Goal: Task Accomplishment & Management: Complete application form

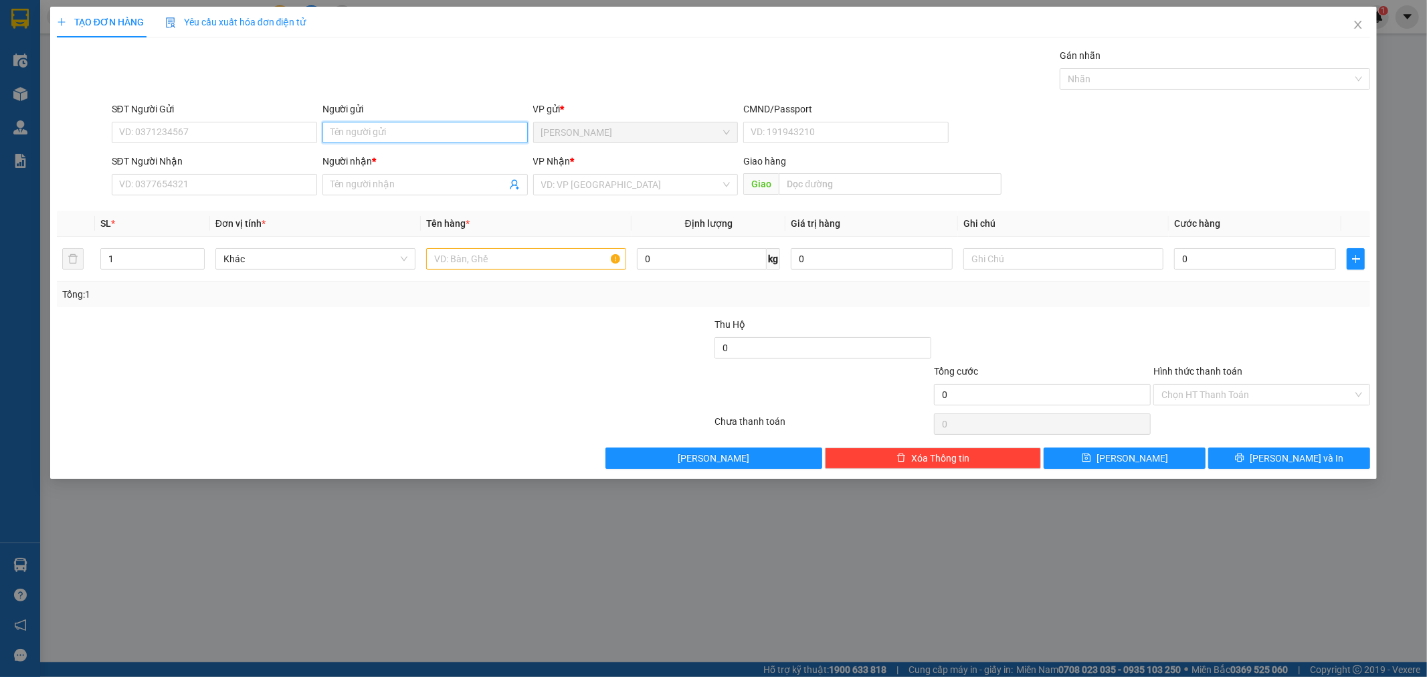
click at [348, 137] on input "Người gửi" at bounding box center [424, 132] width 205 height 21
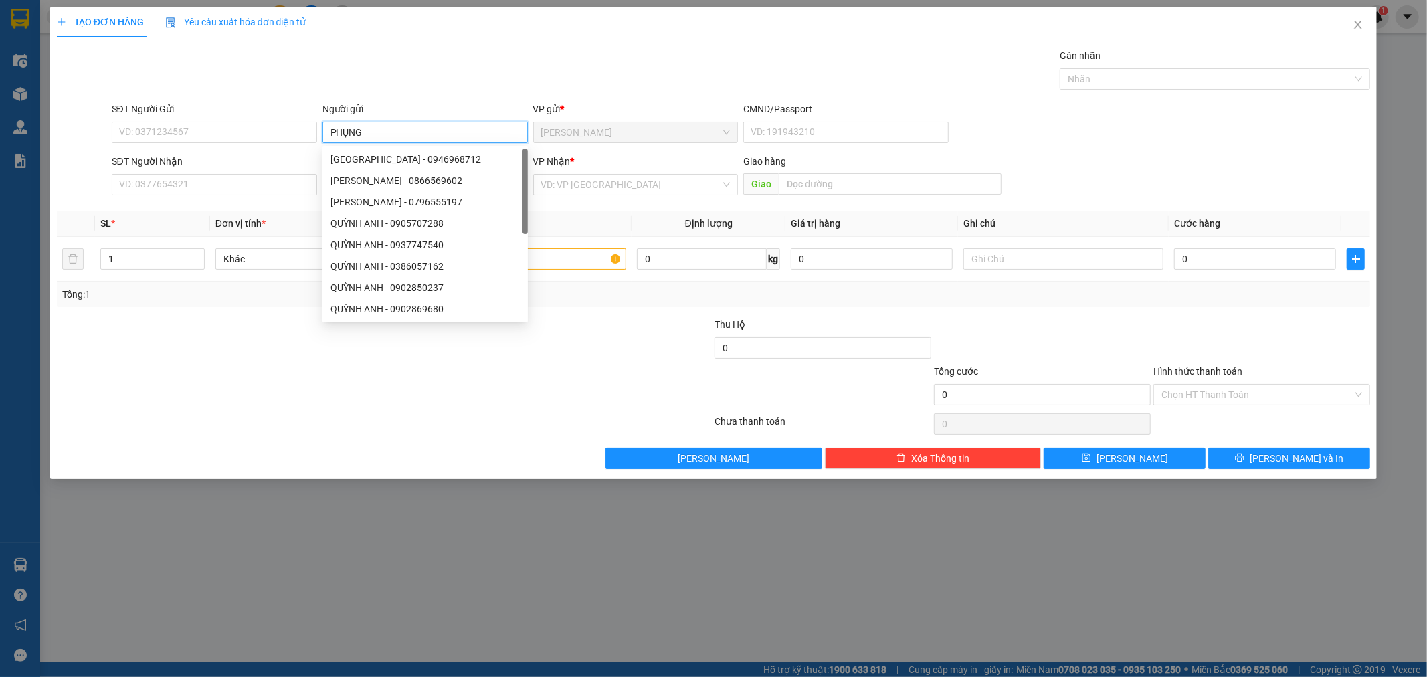
type input "PHỤNG"
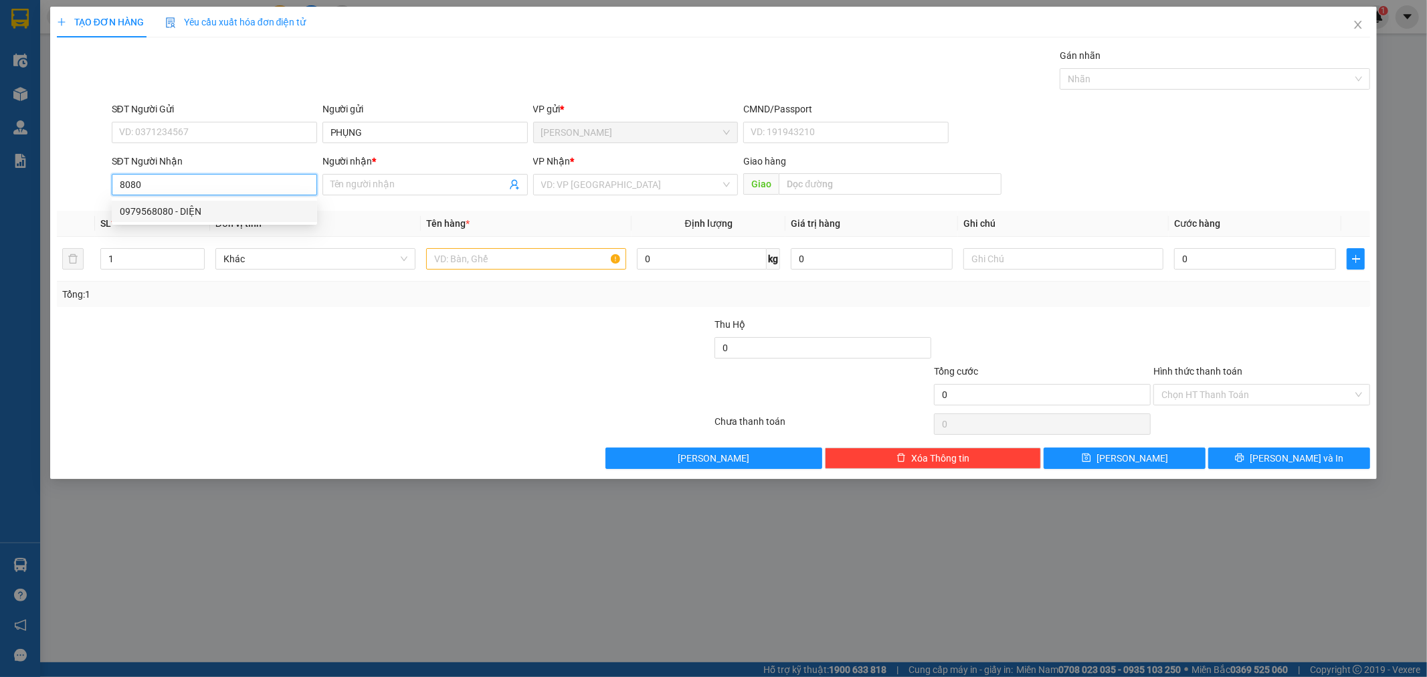
click at [232, 215] on div "0979568080 - DIỆN" at bounding box center [214, 211] width 189 height 15
type input "0979568080"
type input "DIỆN"
type input "0979568080"
click at [498, 264] on input "text" at bounding box center [526, 258] width 200 height 21
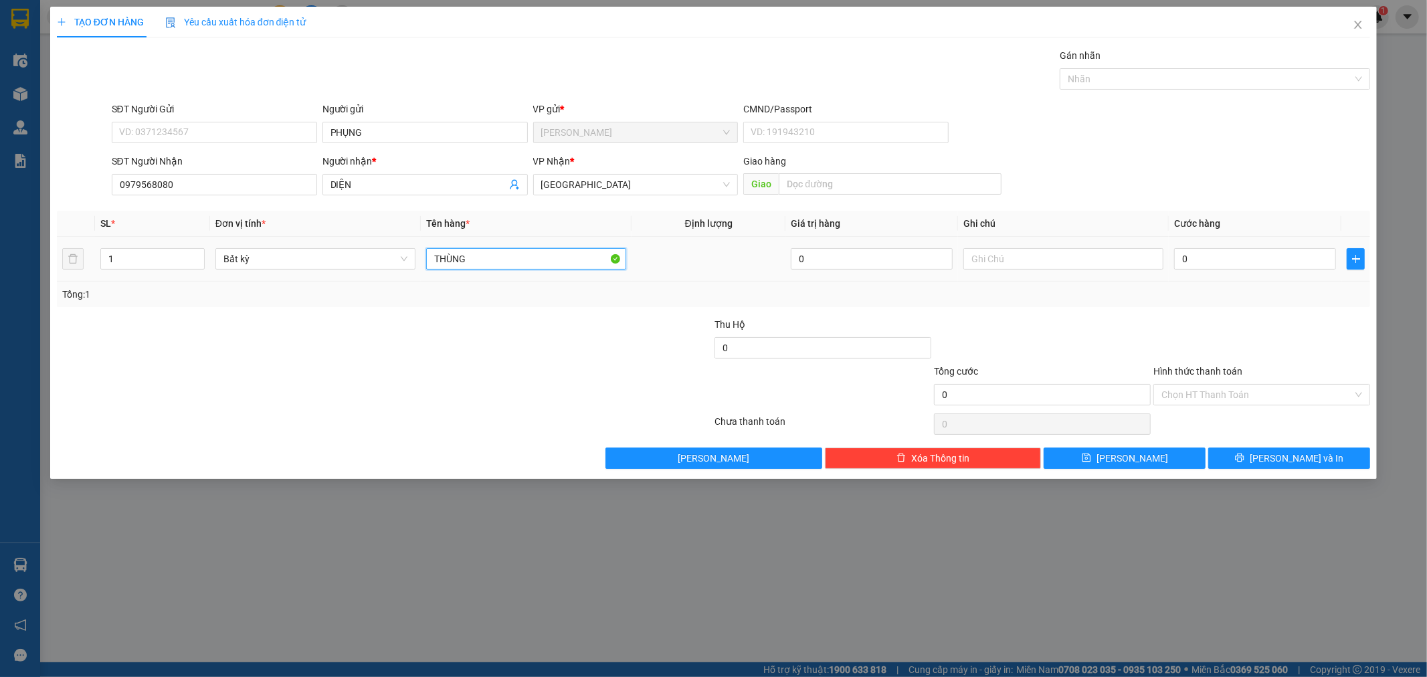
type input "THÙNG"
type input "4"
type input "40"
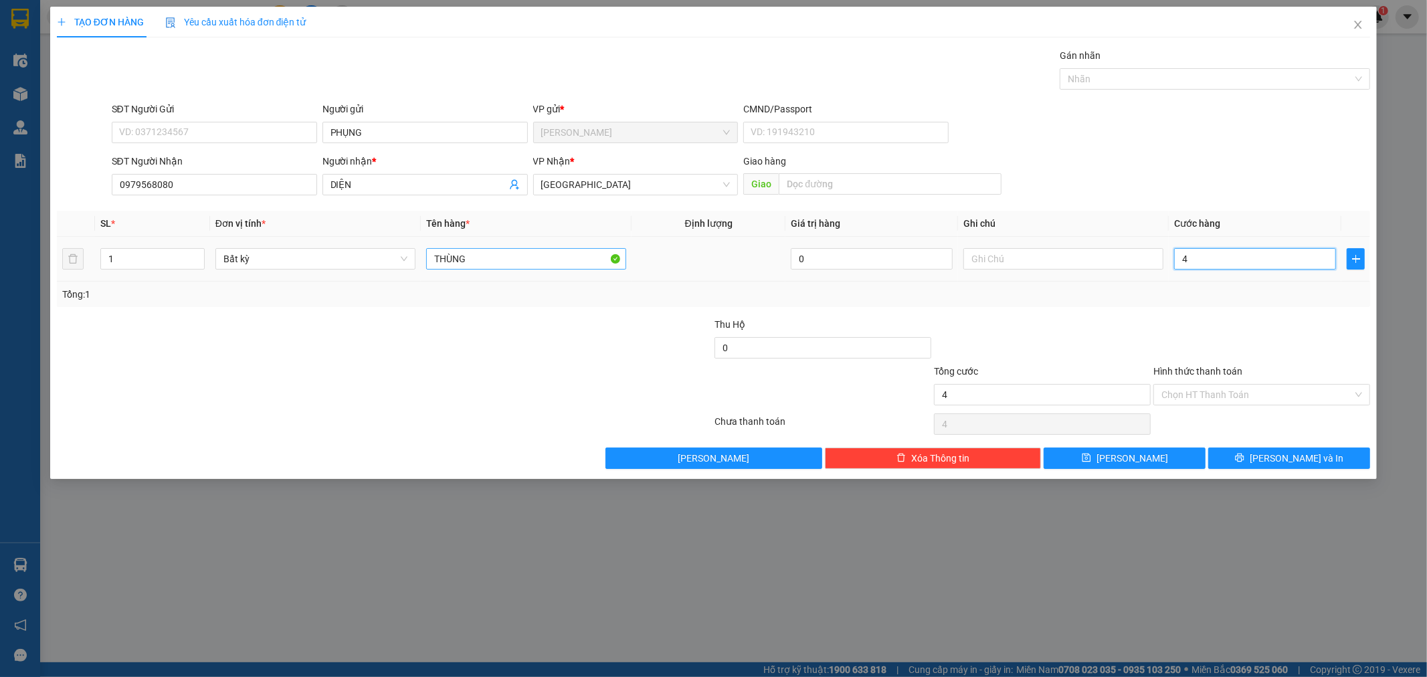
type input "40"
type input "40.000"
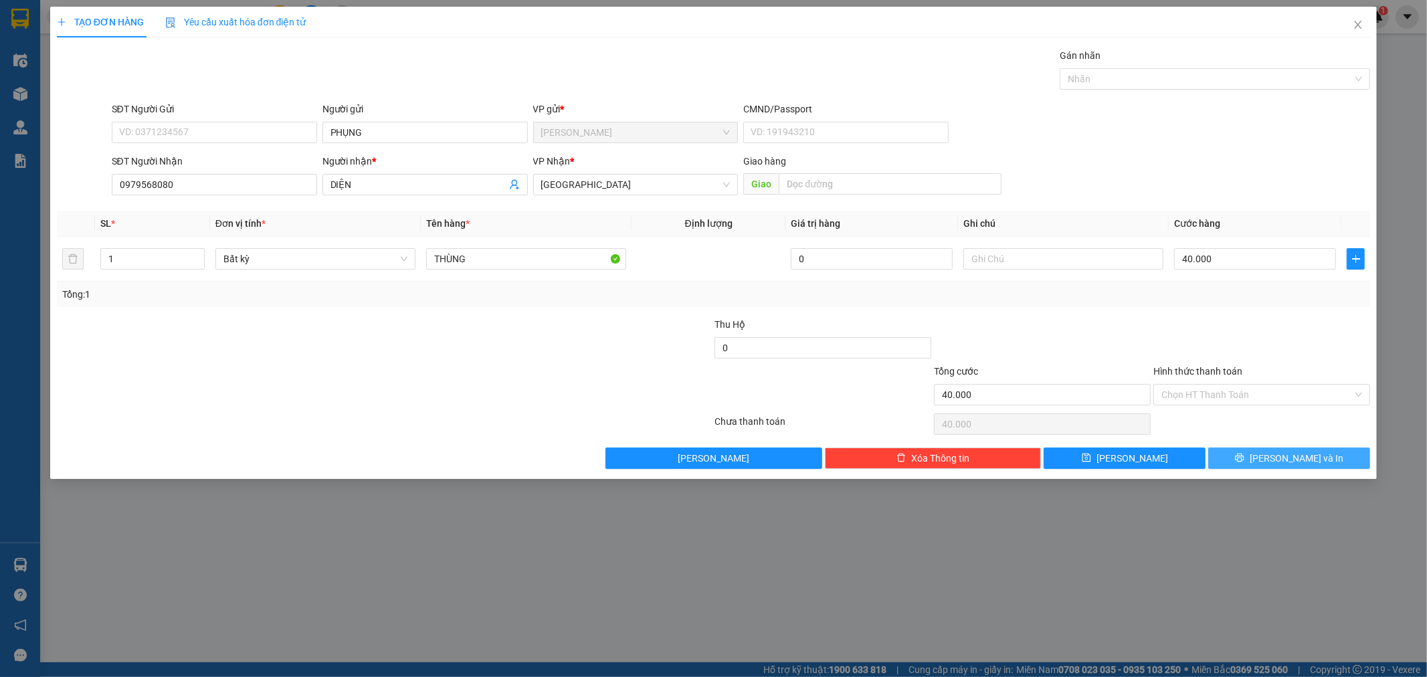
click at [1287, 451] on span "[PERSON_NAME] và In" at bounding box center [1296, 458] width 94 height 15
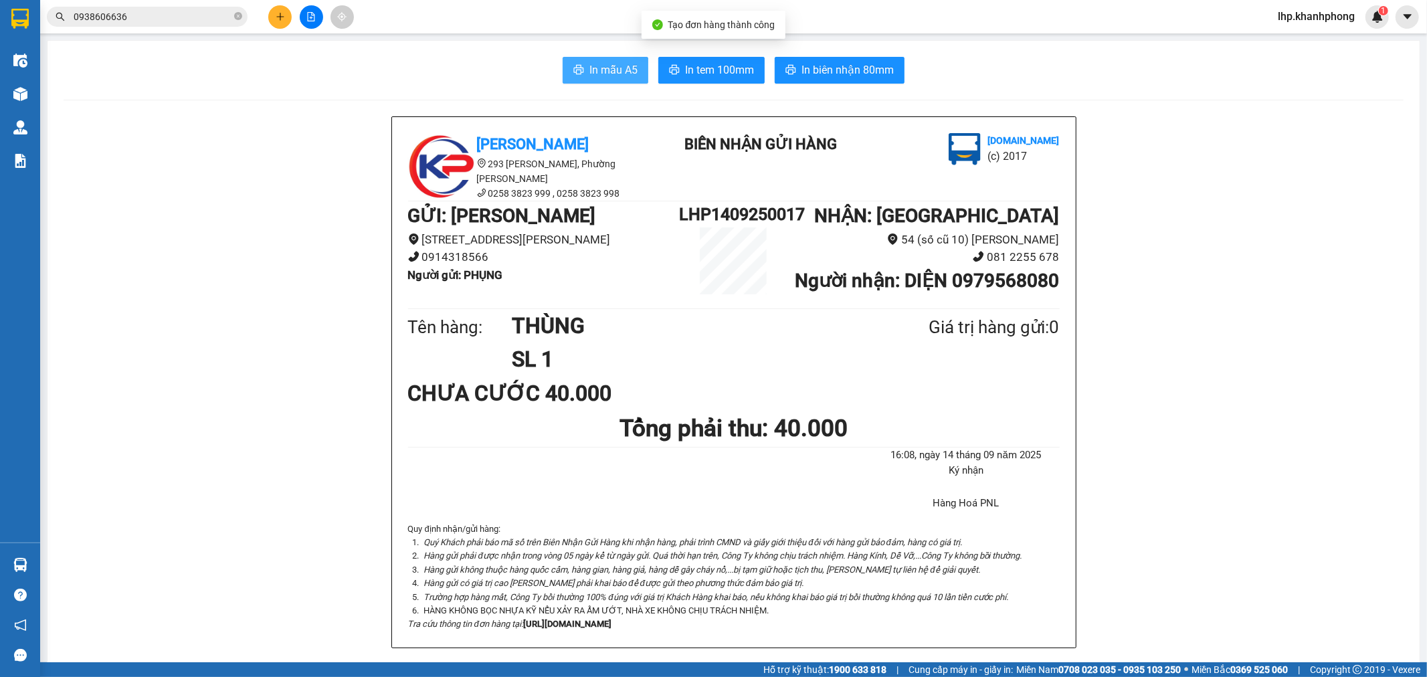
click at [595, 70] on span "In mẫu A5" at bounding box center [613, 70] width 48 height 17
click at [286, 9] on button at bounding box center [279, 16] width 23 height 23
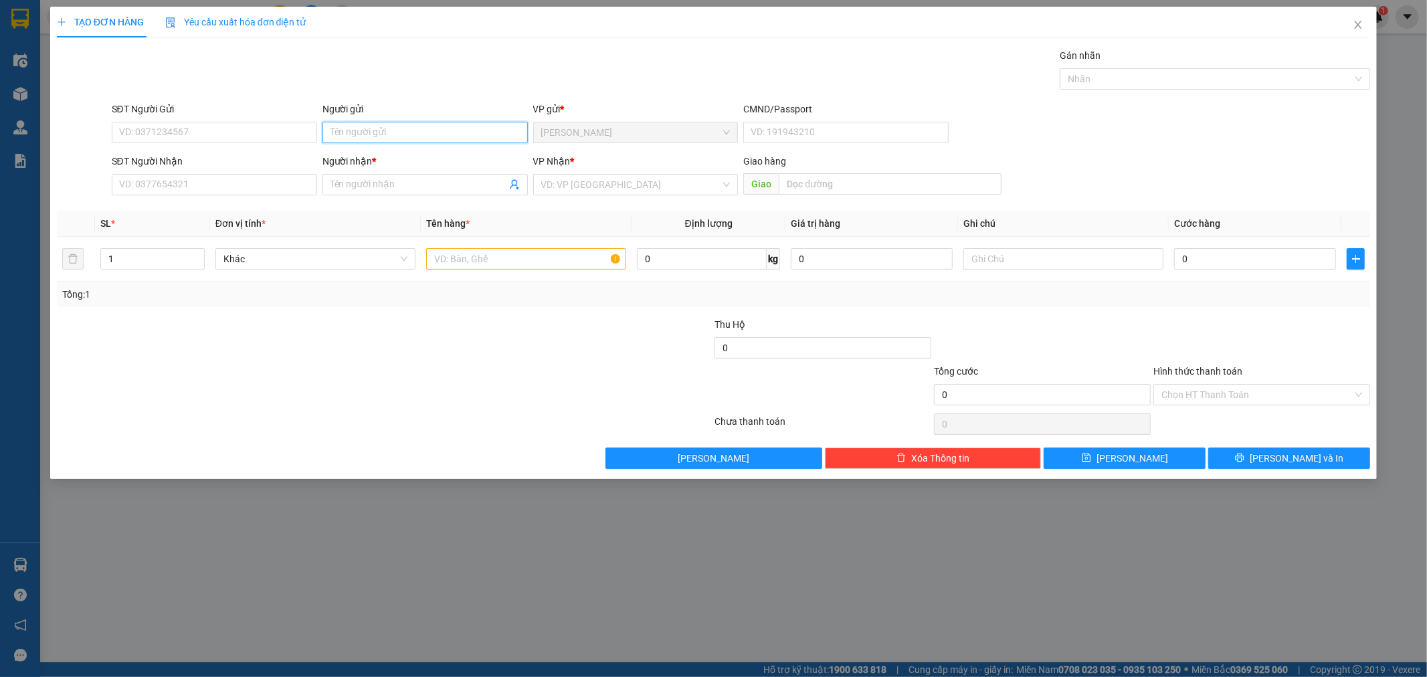
click at [389, 127] on input "Người gửi" at bounding box center [424, 132] width 205 height 21
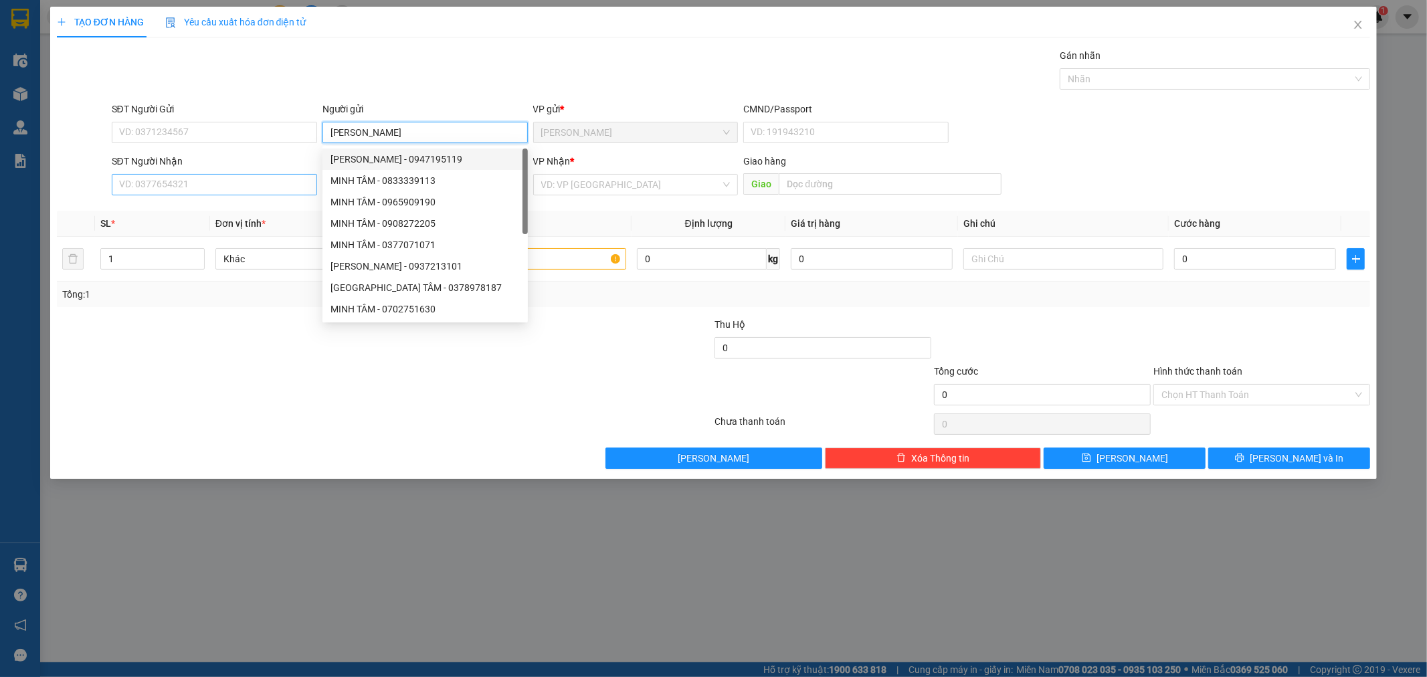
type input "[PERSON_NAME]"
click at [184, 182] on input "SĐT Người Nhận" at bounding box center [214, 184] width 205 height 21
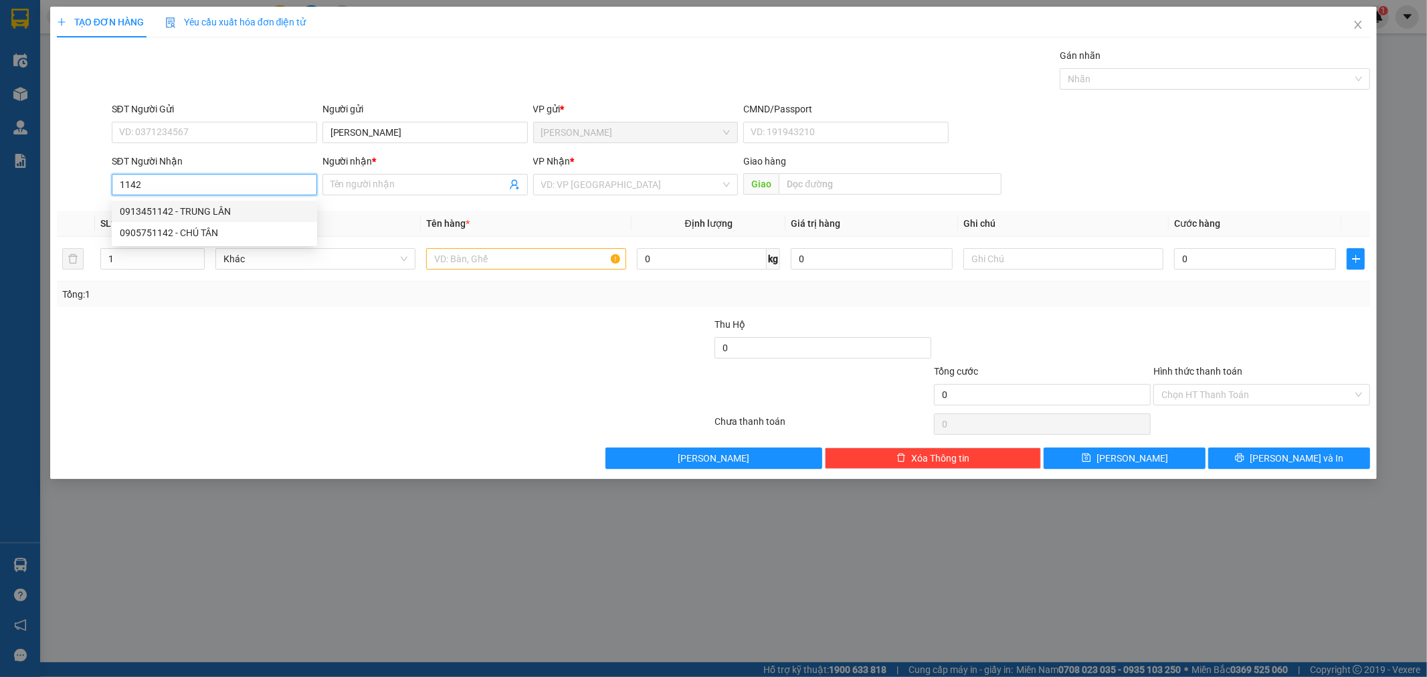
click at [221, 183] on input "1142" at bounding box center [214, 184] width 205 height 21
type input "0769481142"
click at [386, 191] on input "Người nhận *" at bounding box center [418, 184] width 176 height 15
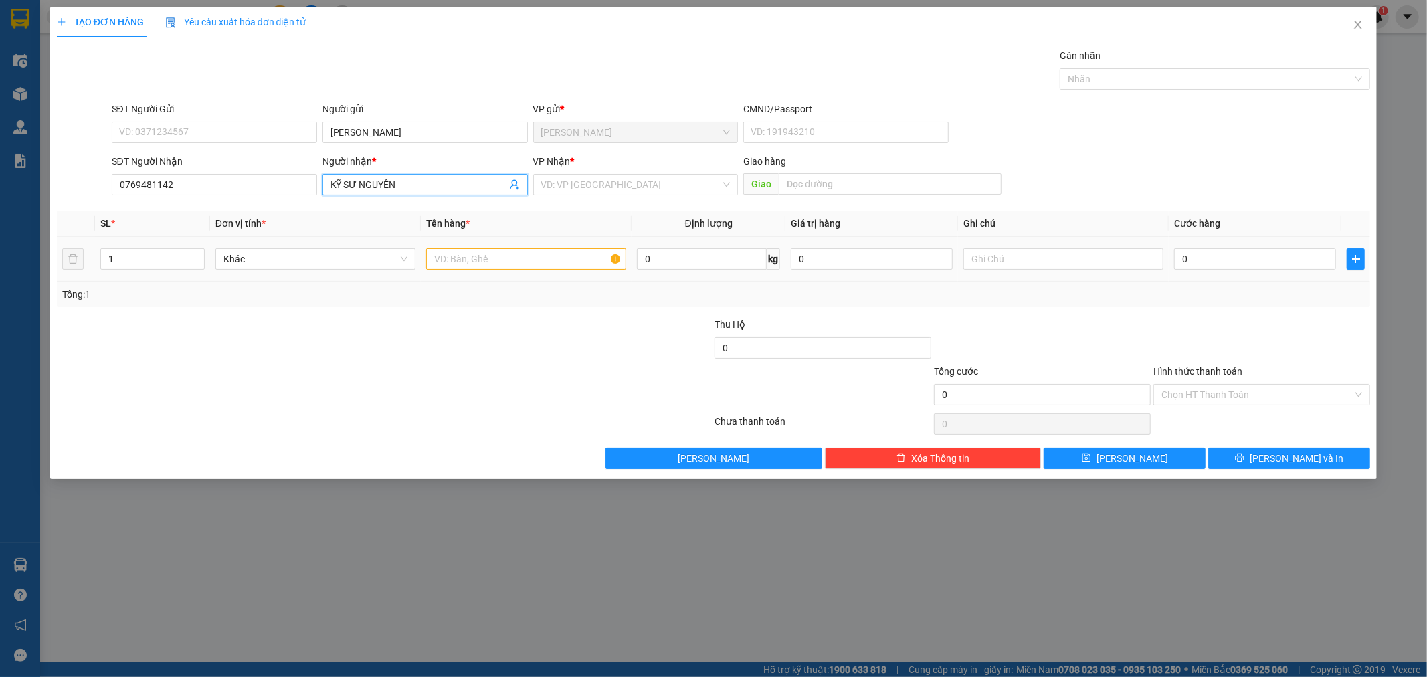
type input "KỸ SƯ NGUYỄN"
click at [482, 265] on input "text" at bounding box center [526, 258] width 200 height 21
type input "[GEOGRAPHIC_DATA]"
drag, startPoint x: 605, startPoint y: 202, endPoint x: 602, endPoint y: 179, distance: 23.6
click at [605, 201] on div "Transit Pickup Surcharge Ids Transit Deliver Surcharge Ids Transit Deliver Surc…" at bounding box center [714, 258] width 1314 height 421
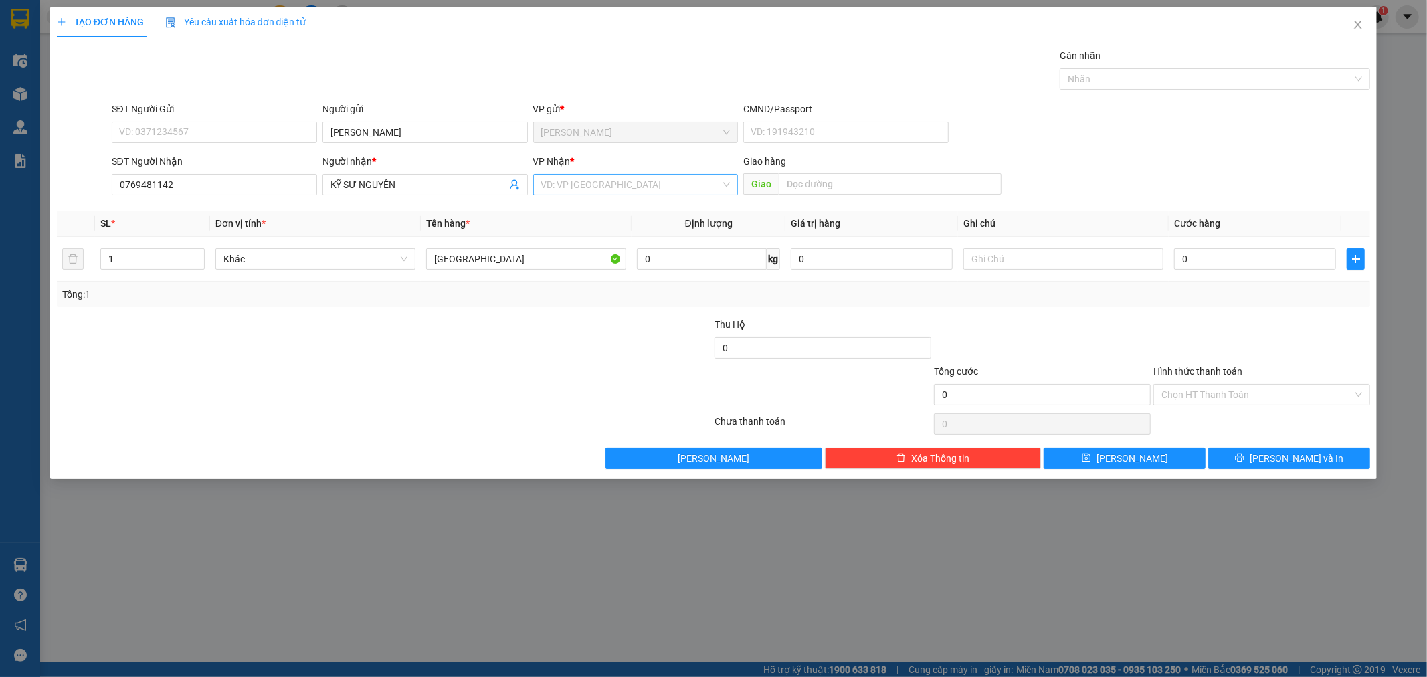
click at [602, 179] on input "search" at bounding box center [631, 185] width 180 height 20
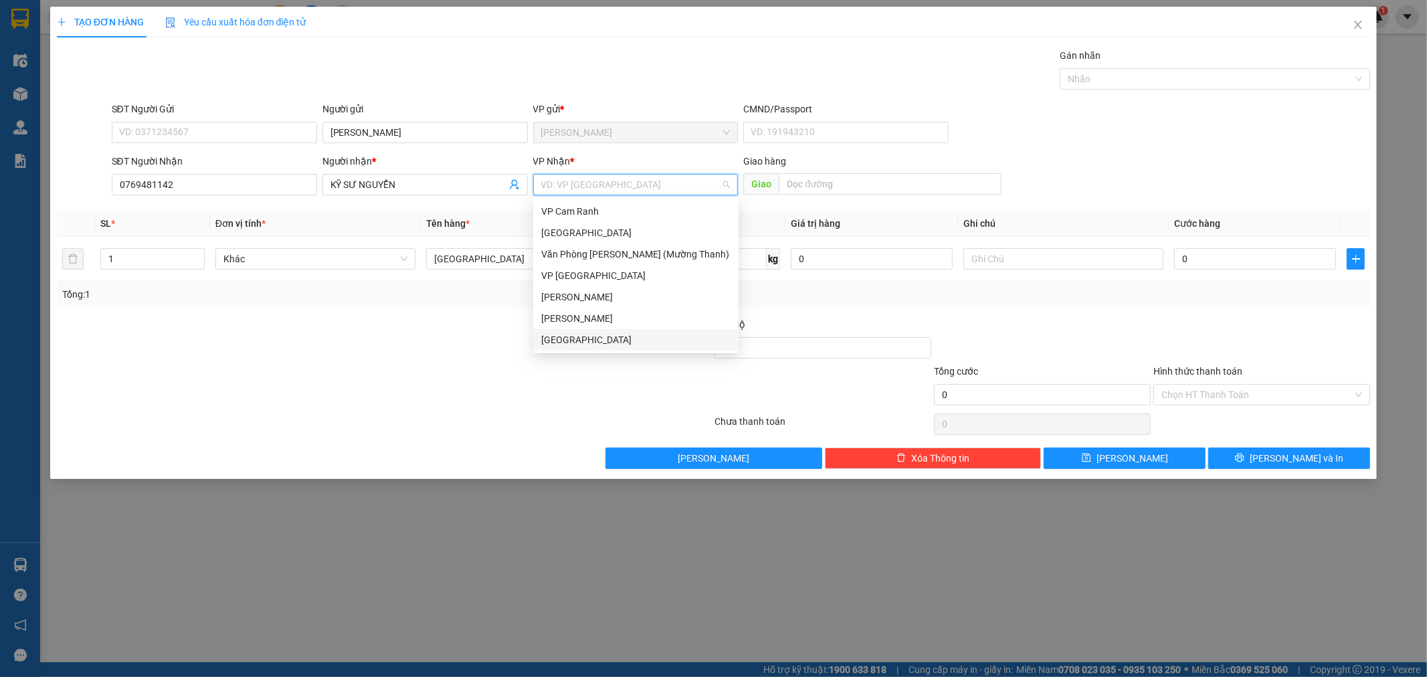
click at [595, 342] on div "[GEOGRAPHIC_DATA]" at bounding box center [635, 339] width 189 height 15
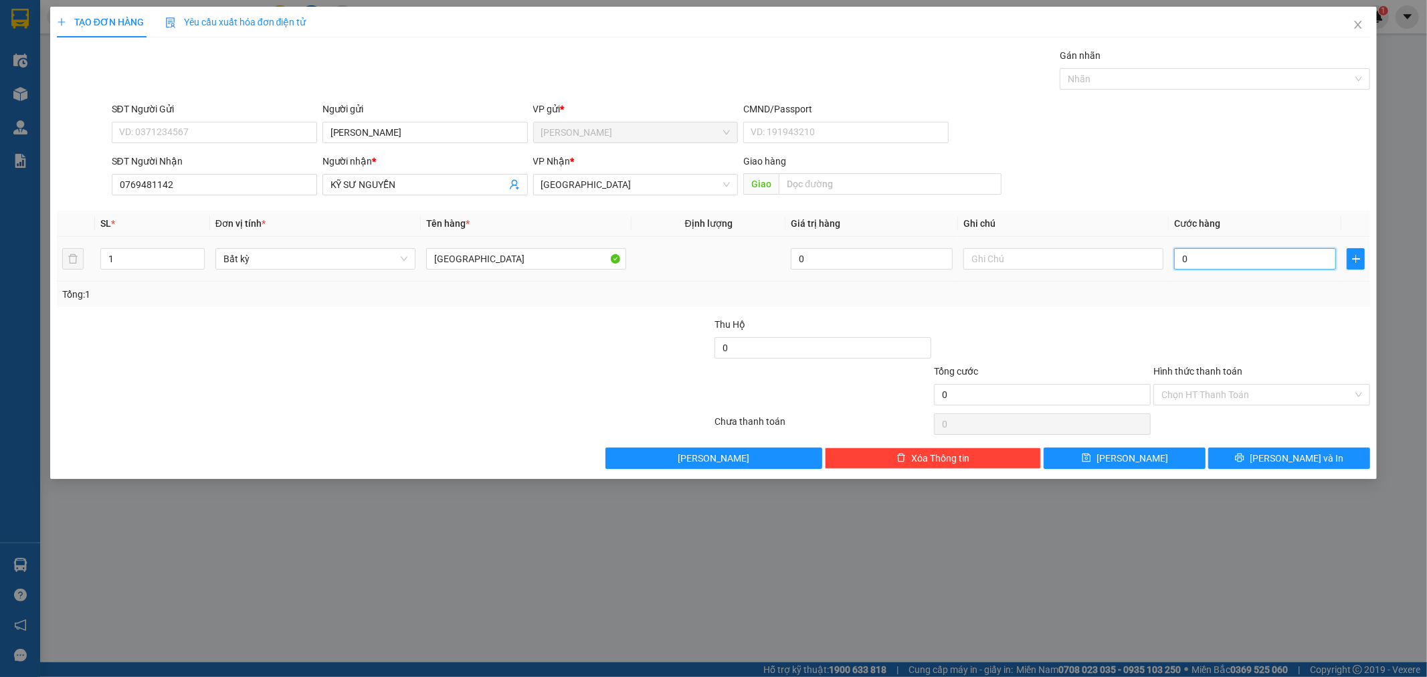
click at [1249, 264] on input "0" at bounding box center [1255, 258] width 162 height 21
type input "3"
type input "30"
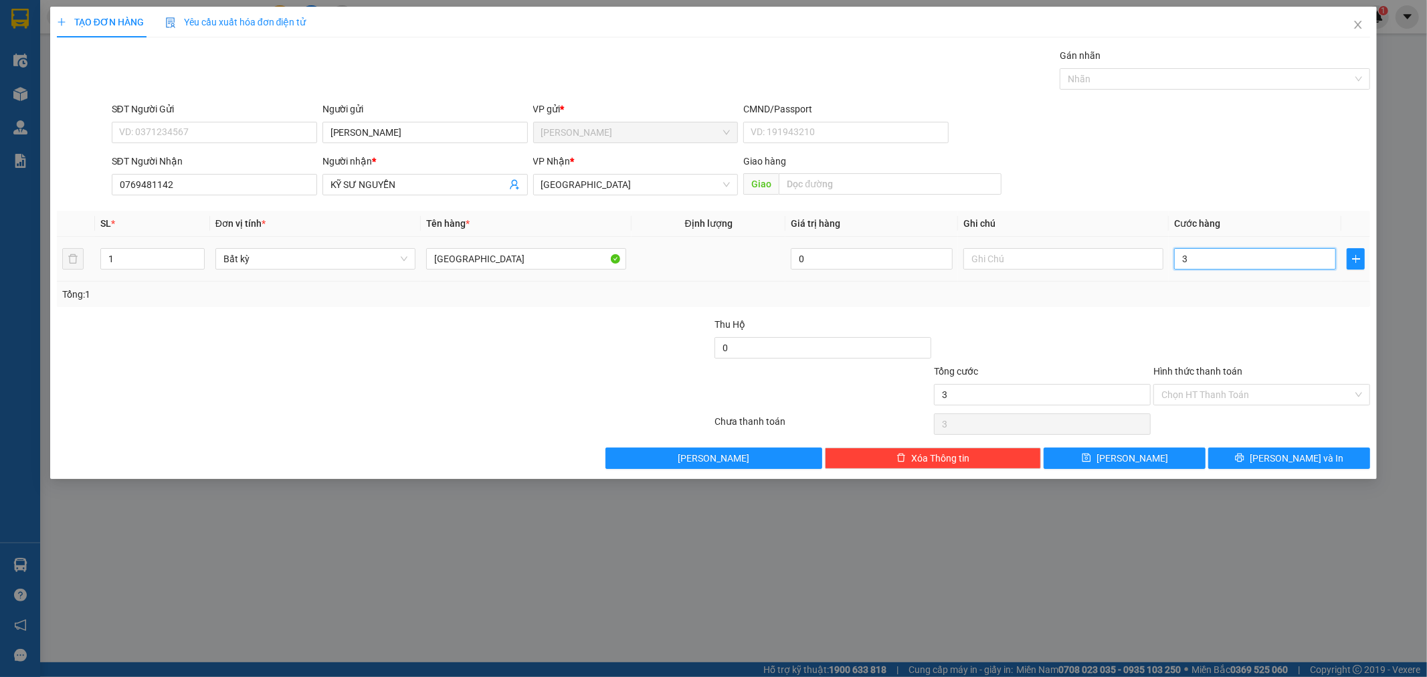
type input "30"
click at [1195, 384] on div "Chọn HT Thanh Toán" at bounding box center [1261, 394] width 217 height 21
type input "30.000"
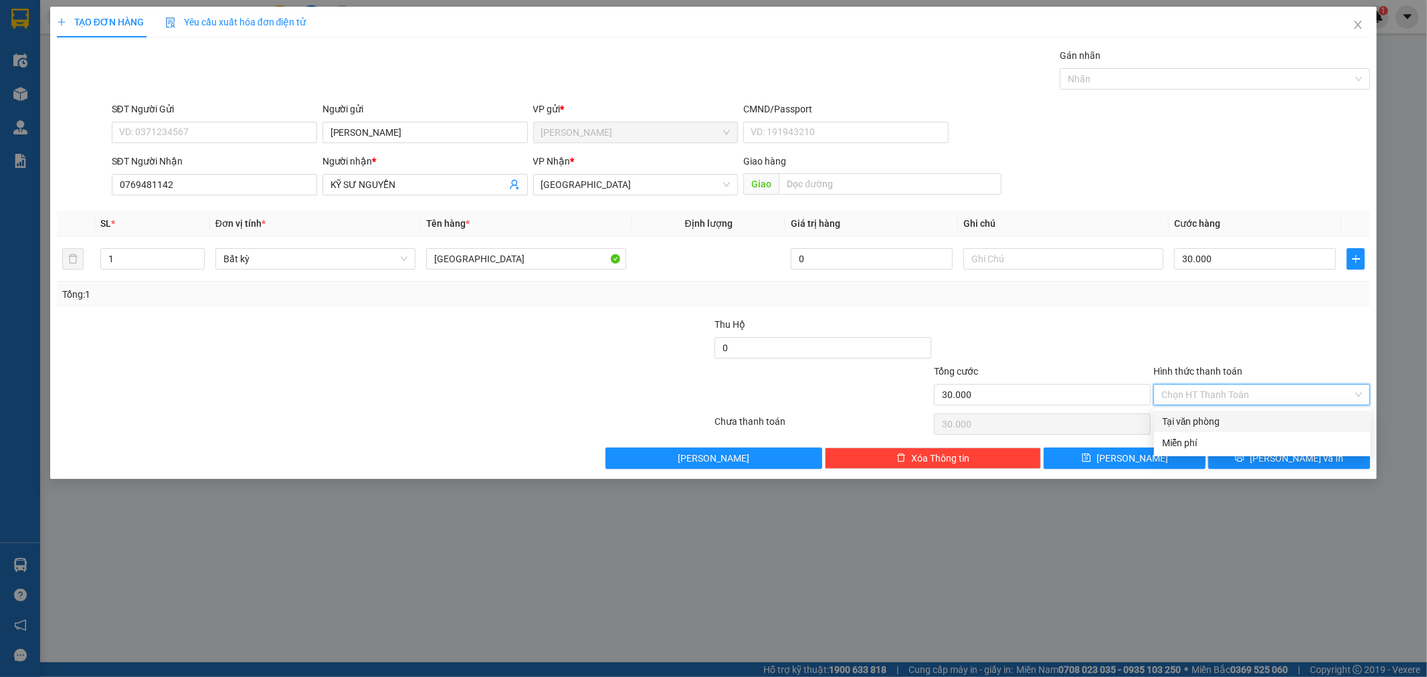
click at [1182, 423] on div "Tại văn phòng" at bounding box center [1262, 421] width 201 height 15
type input "0"
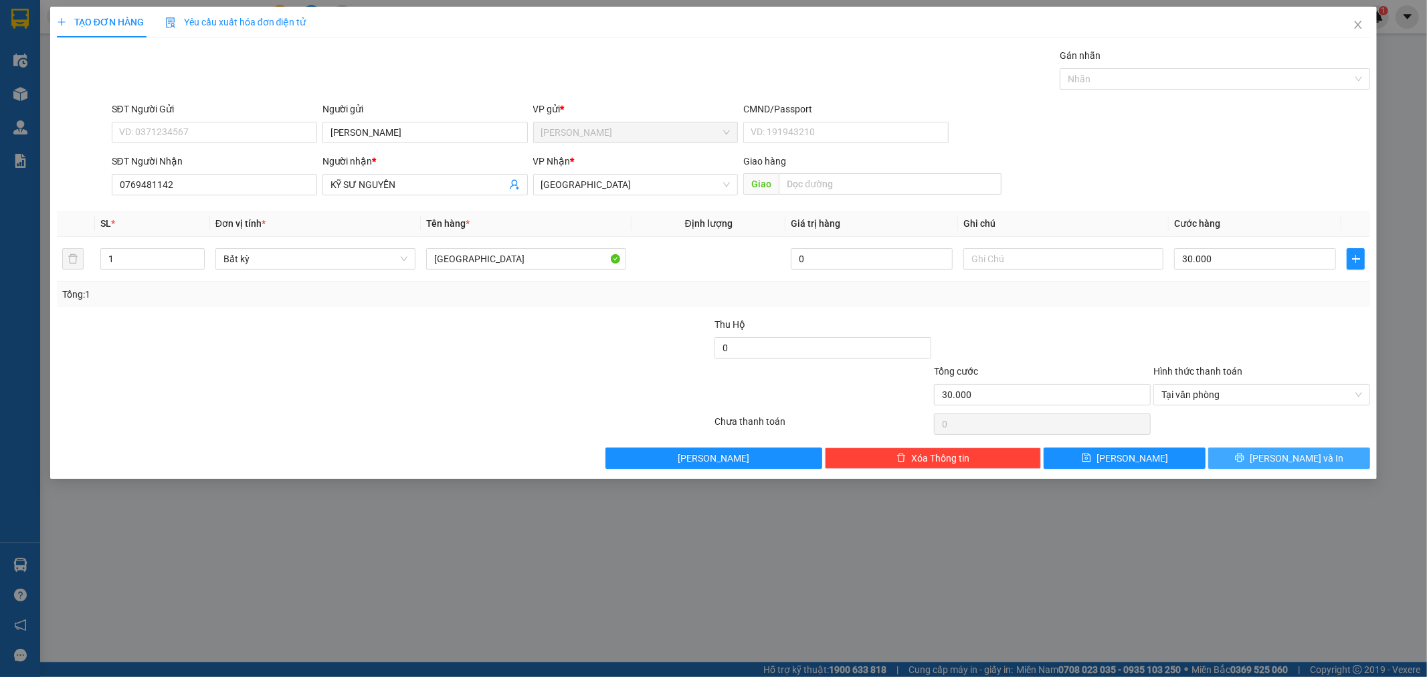
click at [1261, 453] on button "[PERSON_NAME] và In" at bounding box center [1289, 457] width 162 height 21
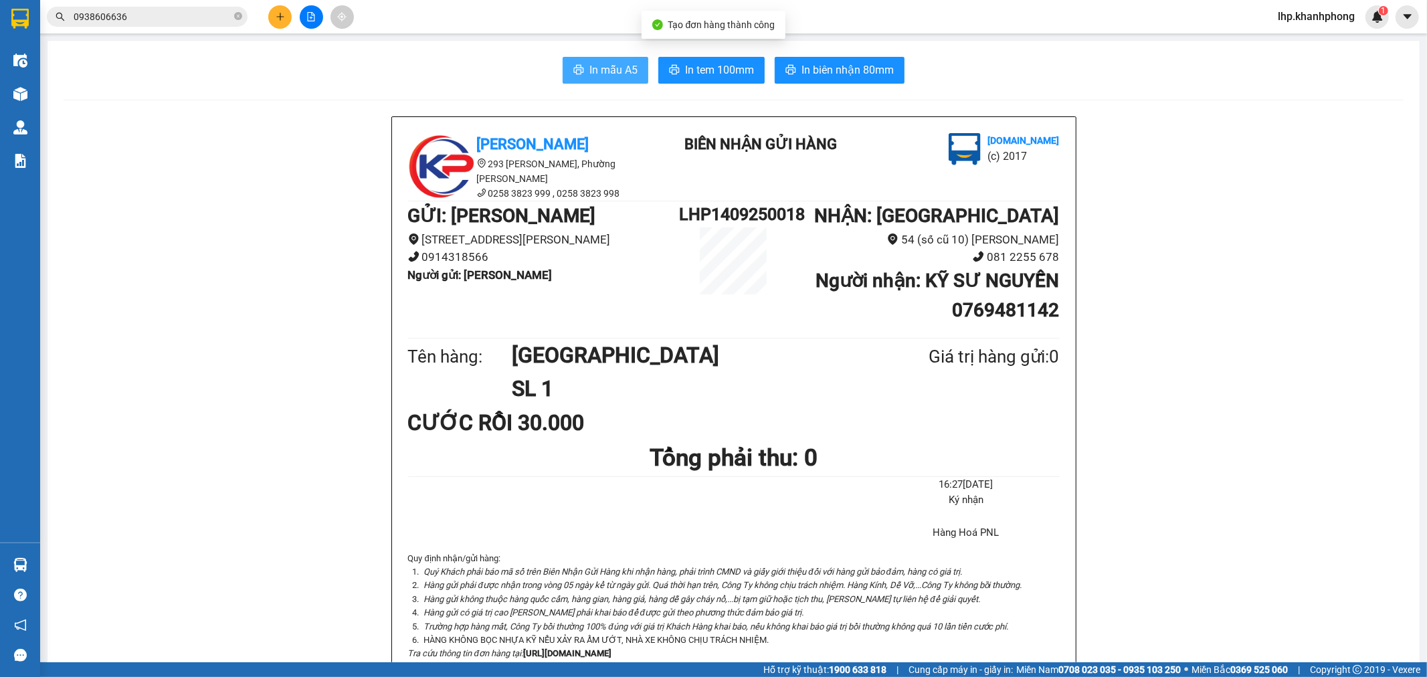
click at [627, 66] on span "In mẫu A5" at bounding box center [613, 70] width 48 height 17
click at [282, 9] on button at bounding box center [279, 16] width 23 height 23
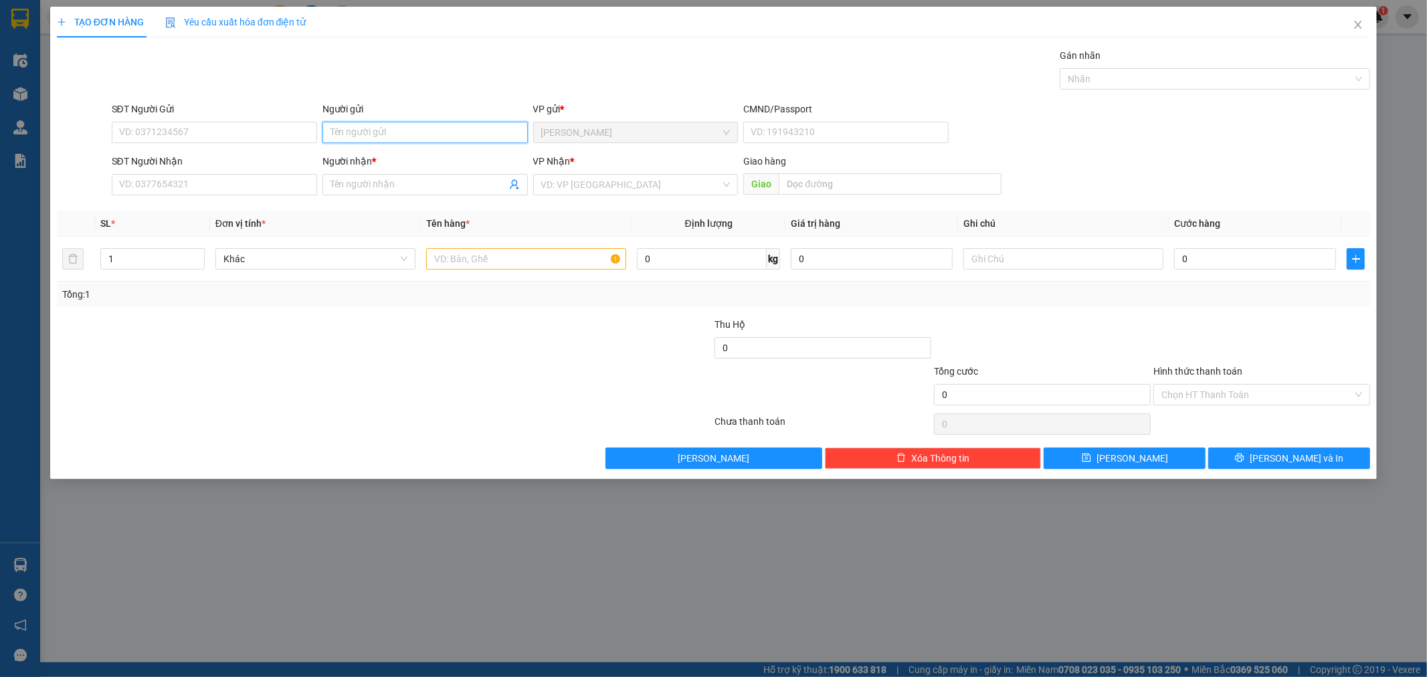
click at [403, 134] on input "Người gửi" at bounding box center [424, 132] width 205 height 21
type input "3"
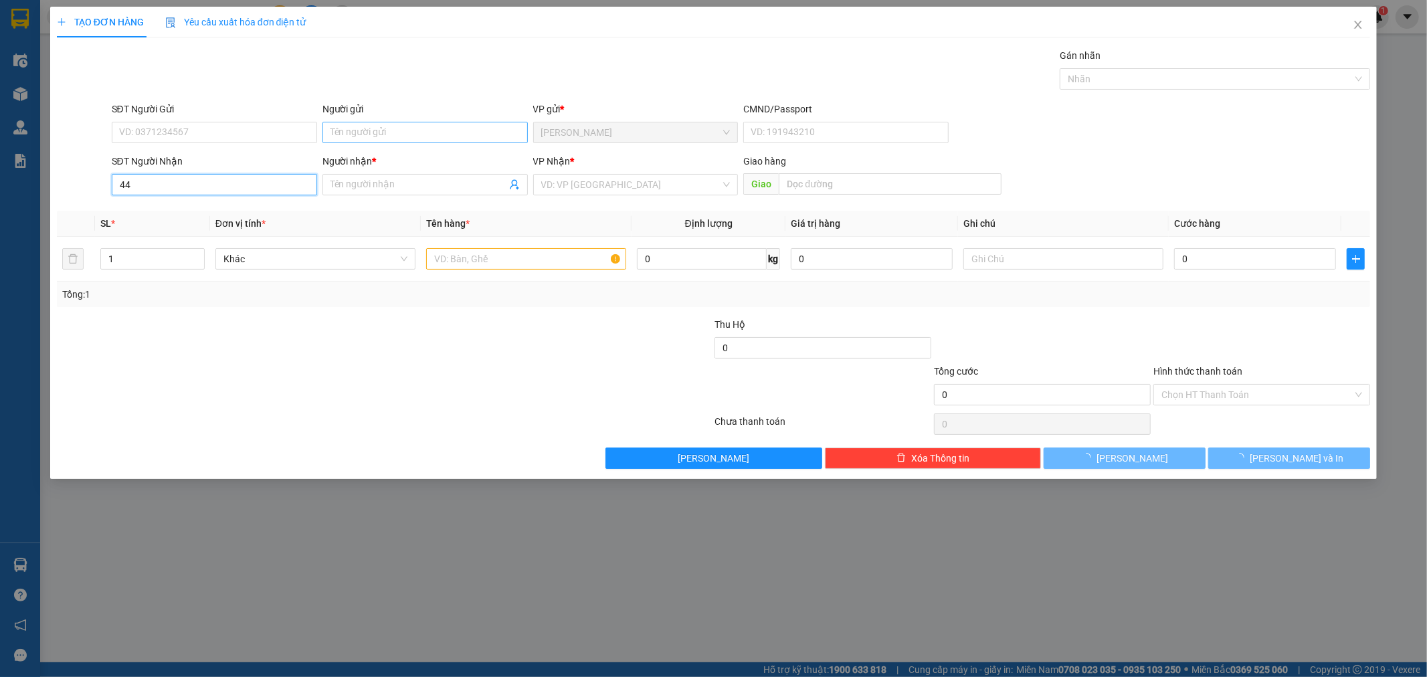
type input "4"
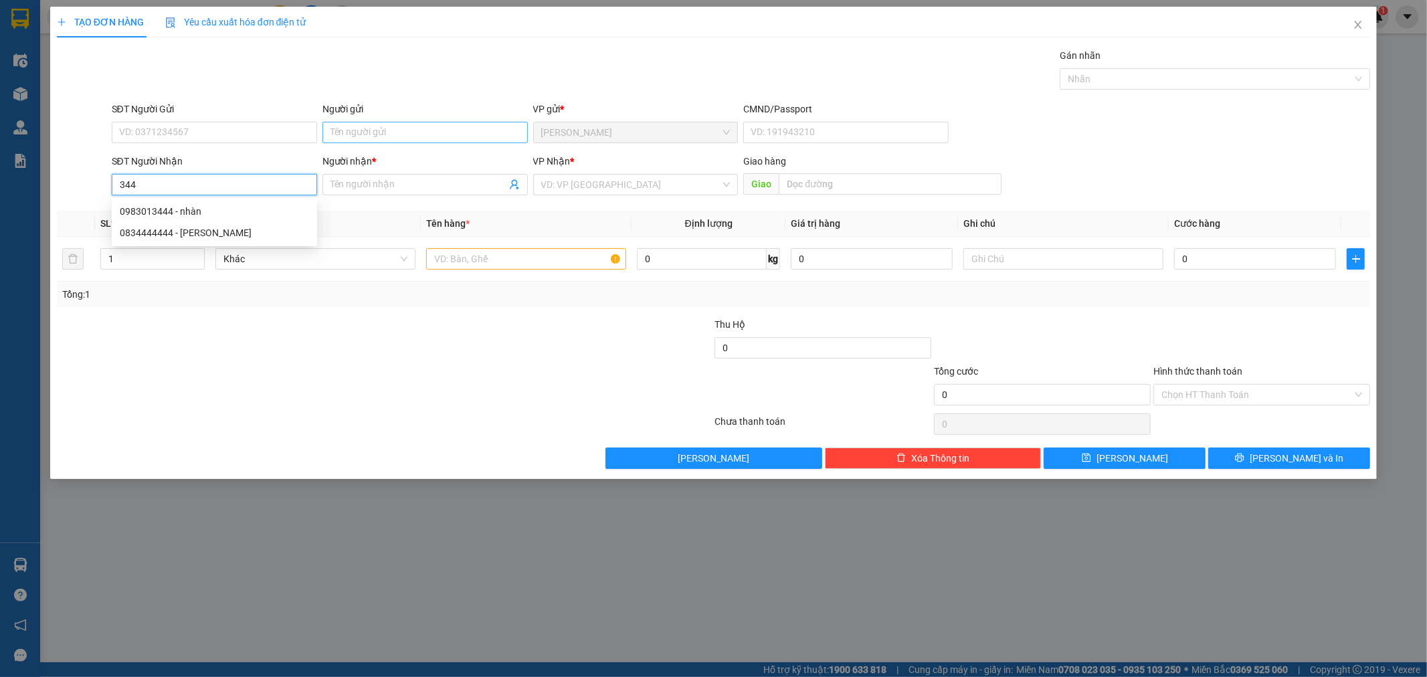
type input "3444"
drag, startPoint x: 192, startPoint y: 188, endPoint x: 0, endPoint y: 236, distance: 197.9
click at [0, 235] on div "TẠO ĐƠN HÀNG Yêu cầu xuất hóa đơn điện tử Transit Pickup Surcharge Ids Transit …" at bounding box center [713, 338] width 1427 height 677
click at [222, 205] on div "0776333828 - CHỊ [PERSON_NAME]" at bounding box center [214, 211] width 189 height 15
type input "0776333828"
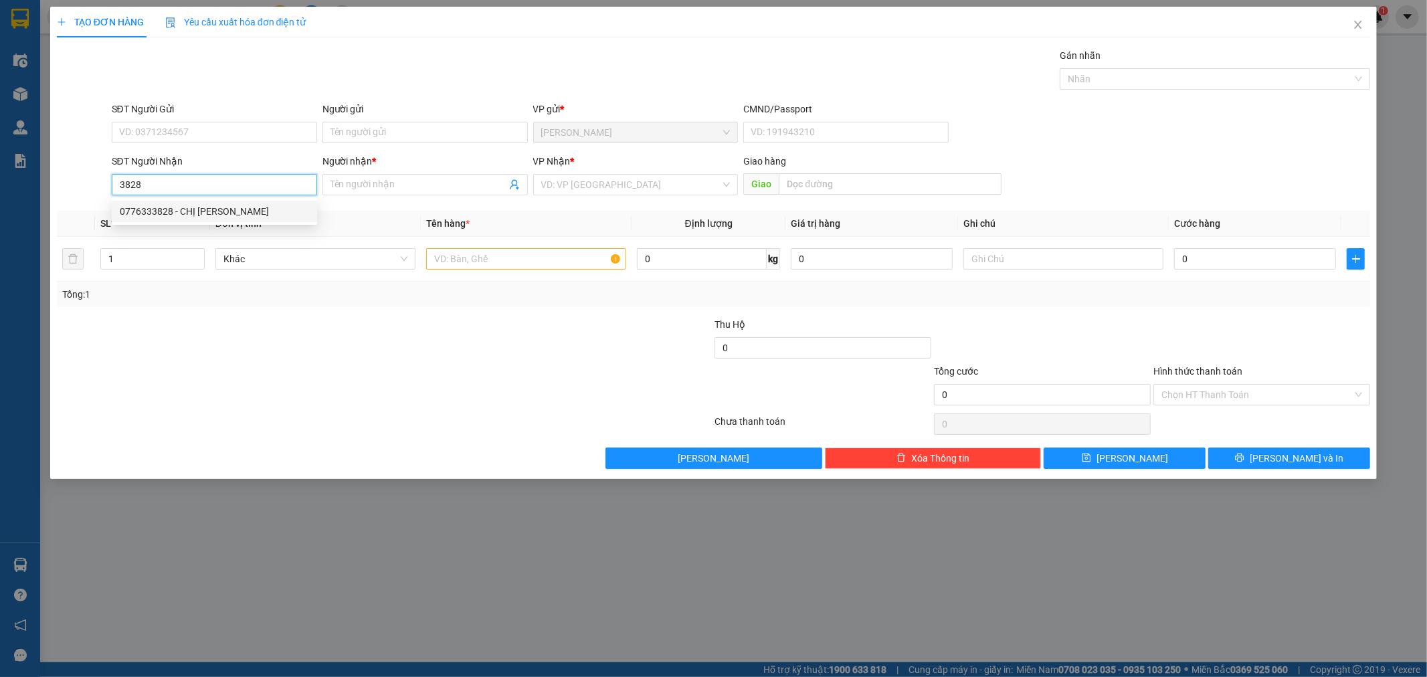
type input "CHỊ [PERSON_NAME]"
type input "0776333828"
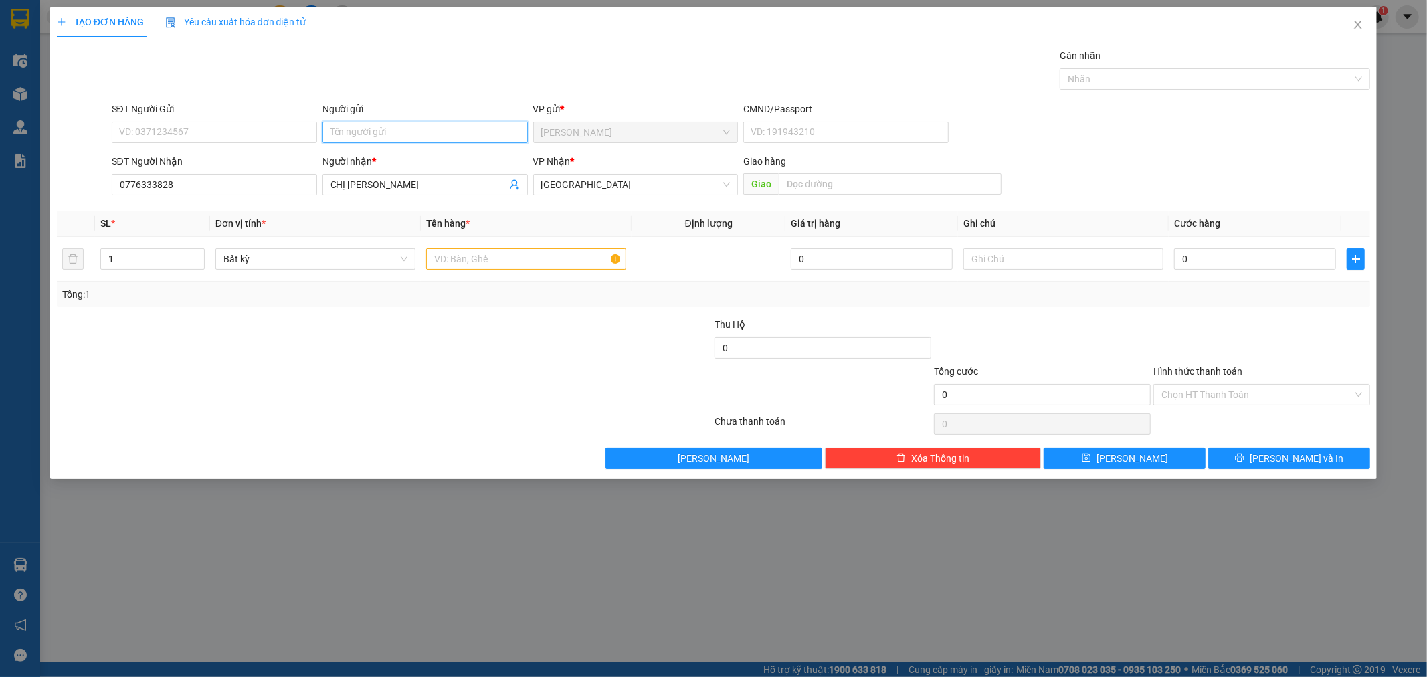
click at [381, 130] on input "Người gửi" at bounding box center [424, 132] width 205 height 21
click at [371, 130] on input "Người gửi" at bounding box center [424, 132] width 205 height 21
click at [371, 129] on input "Người gửi" at bounding box center [424, 132] width 205 height 21
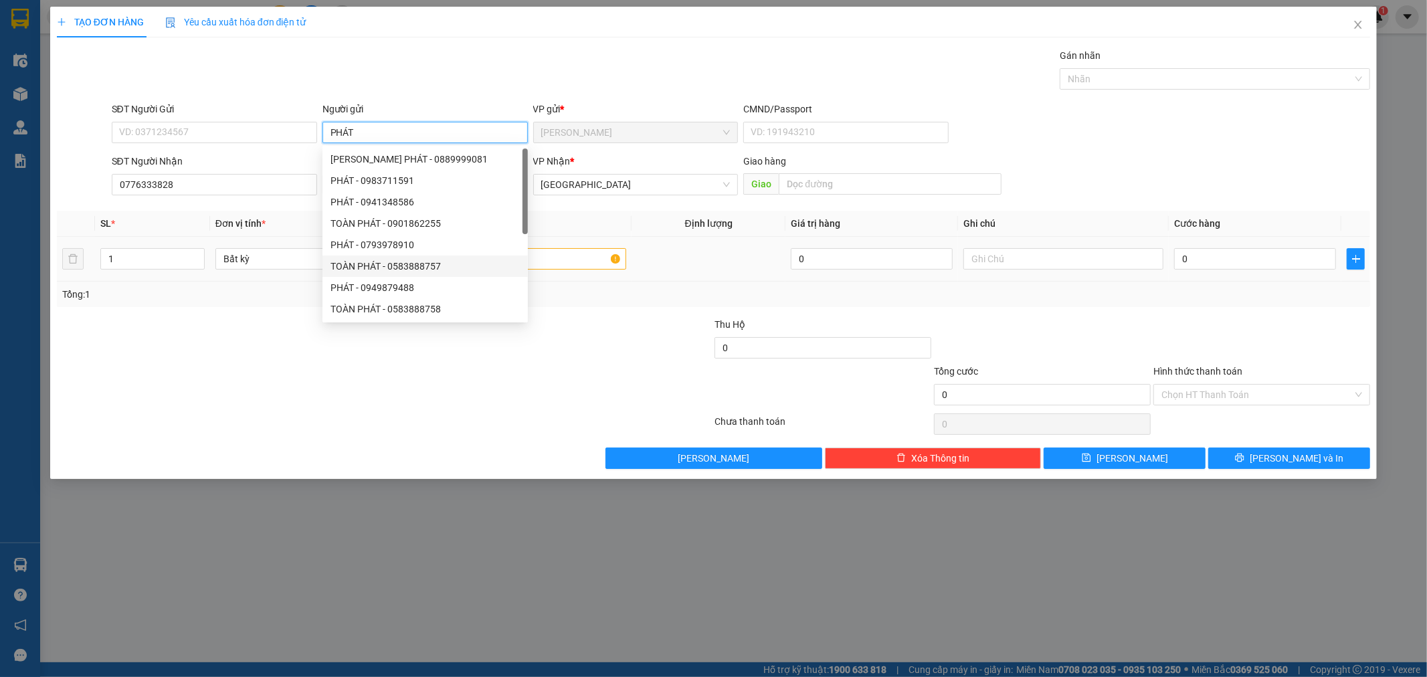
type input "PHÁT"
click at [569, 260] on input "text" at bounding box center [526, 258] width 200 height 21
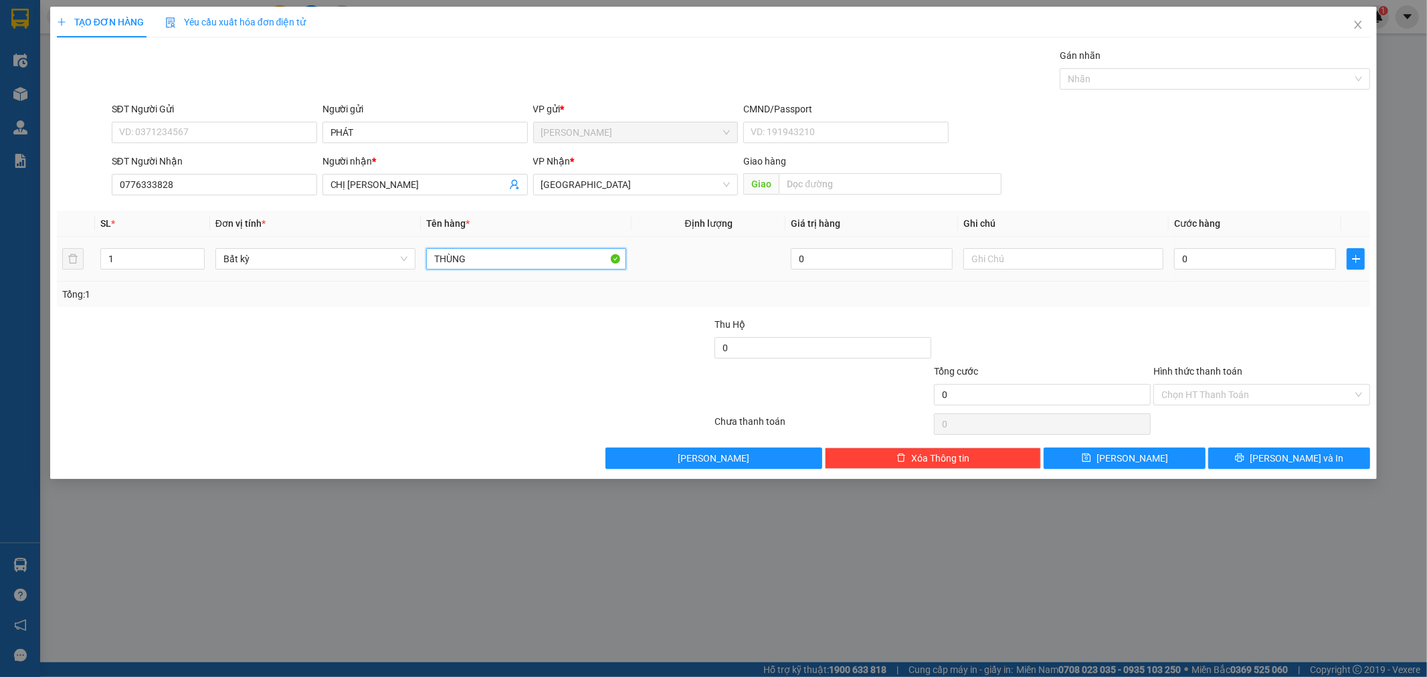
type input "THÙNG"
type input "5"
type input "50"
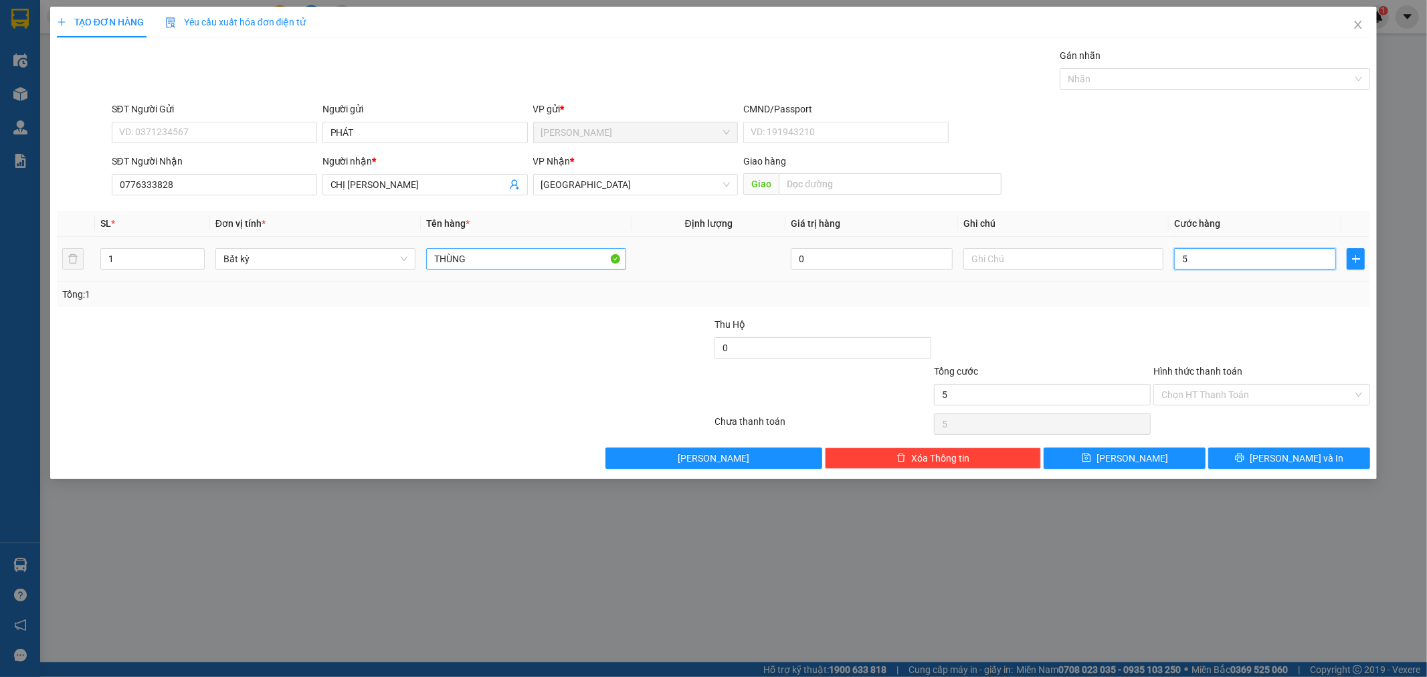
type input "50"
type input "50.000"
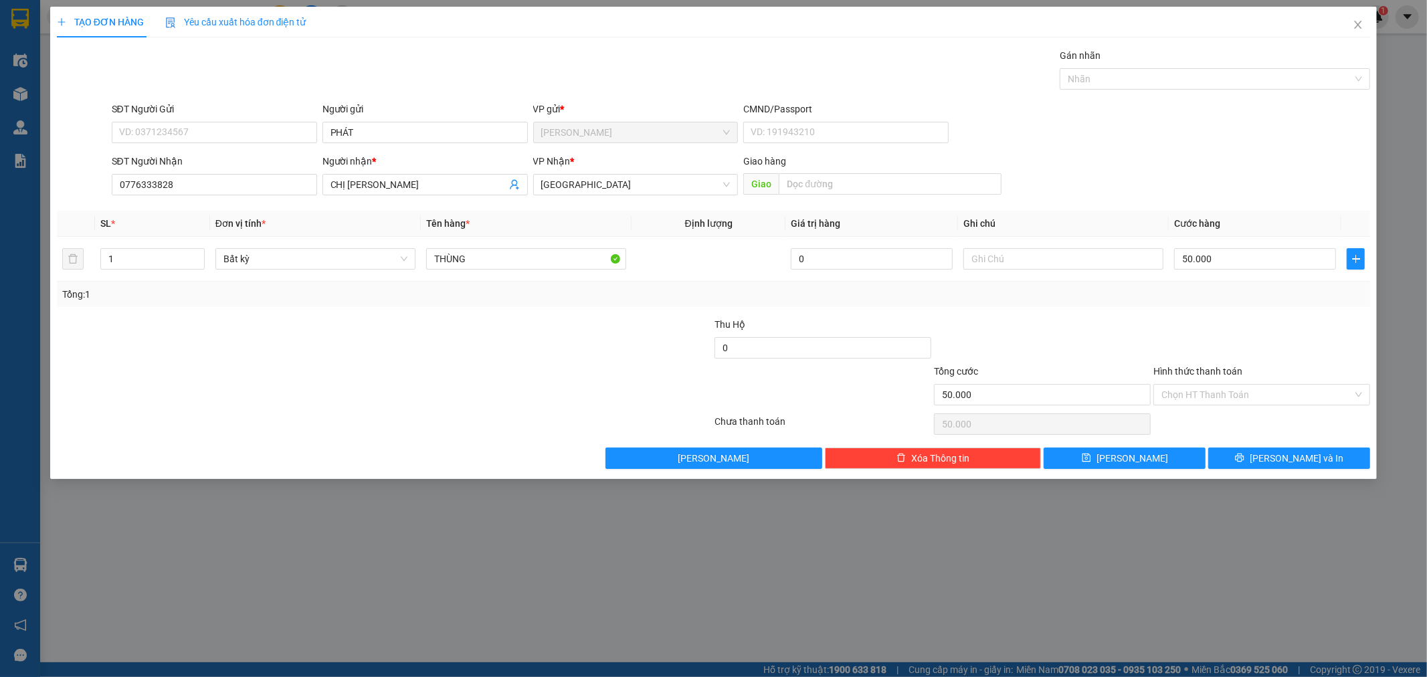
click at [1215, 336] on div at bounding box center [1261, 340] width 219 height 47
click at [1296, 458] on span "[PERSON_NAME] và In" at bounding box center [1296, 458] width 94 height 15
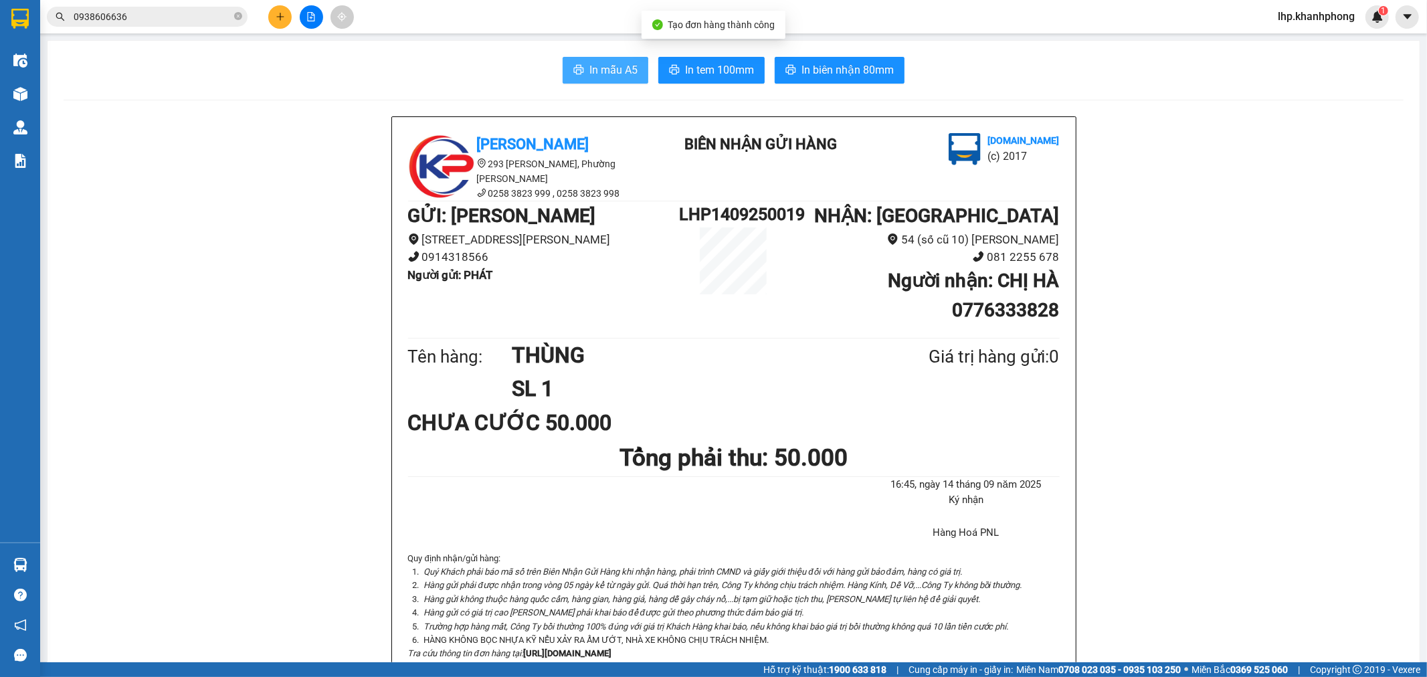
click at [598, 74] on span "In mẫu A5" at bounding box center [613, 70] width 48 height 17
click at [278, 17] on icon "plus" at bounding box center [279, 16] width 7 height 1
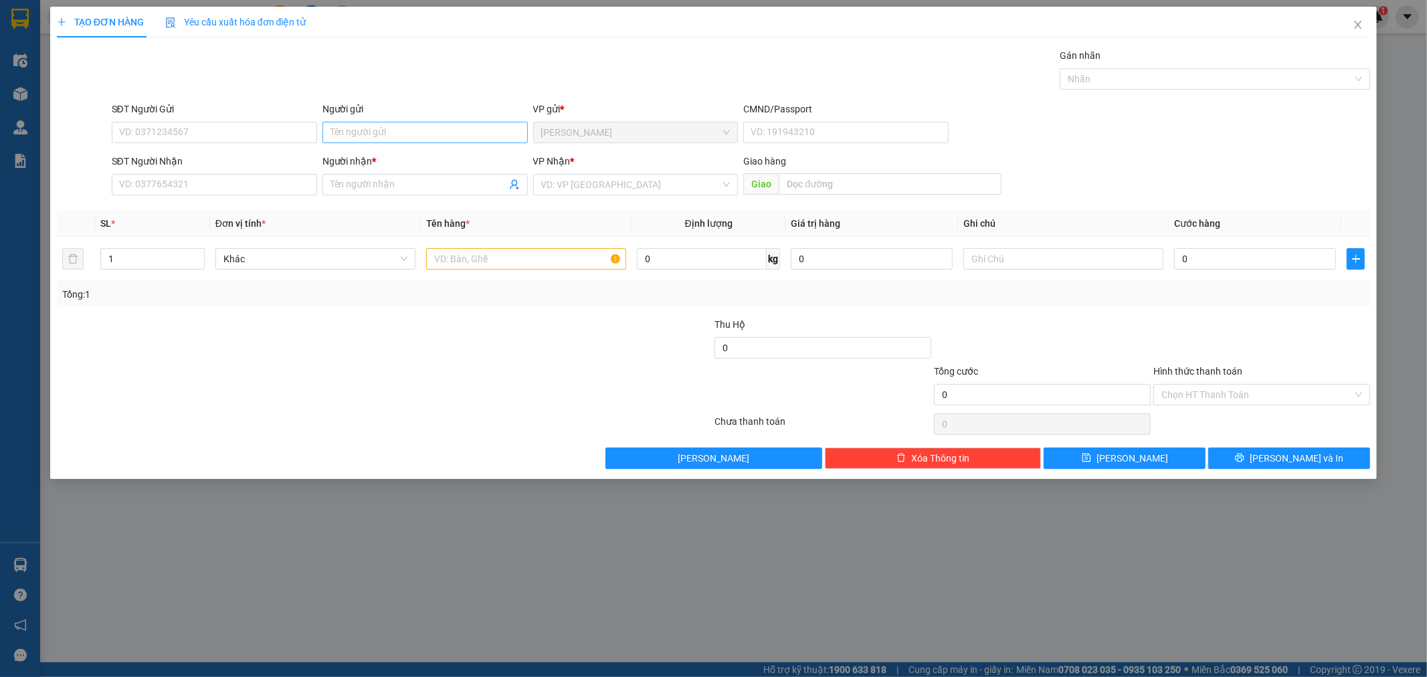
drag, startPoint x: 406, startPoint y: 147, endPoint x: 416, endPoint y: 136, distance: 15.2
click at [405, 147] on div "Người gửi Tên người gửi" at bounding box center [424, 125] width 205 height 47
click at [416, 136] on input "Người gửi" at bounding box center [424, 132] width 205 height 21
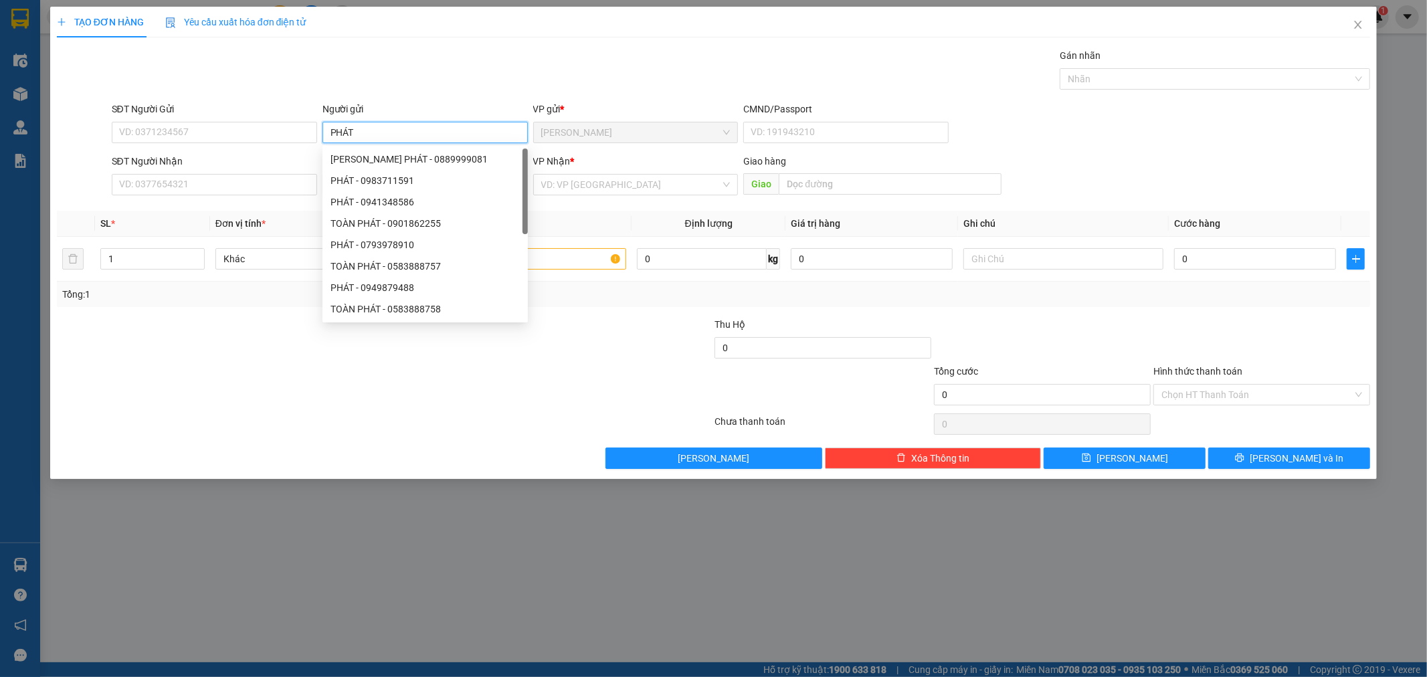
type input "PHÁT"
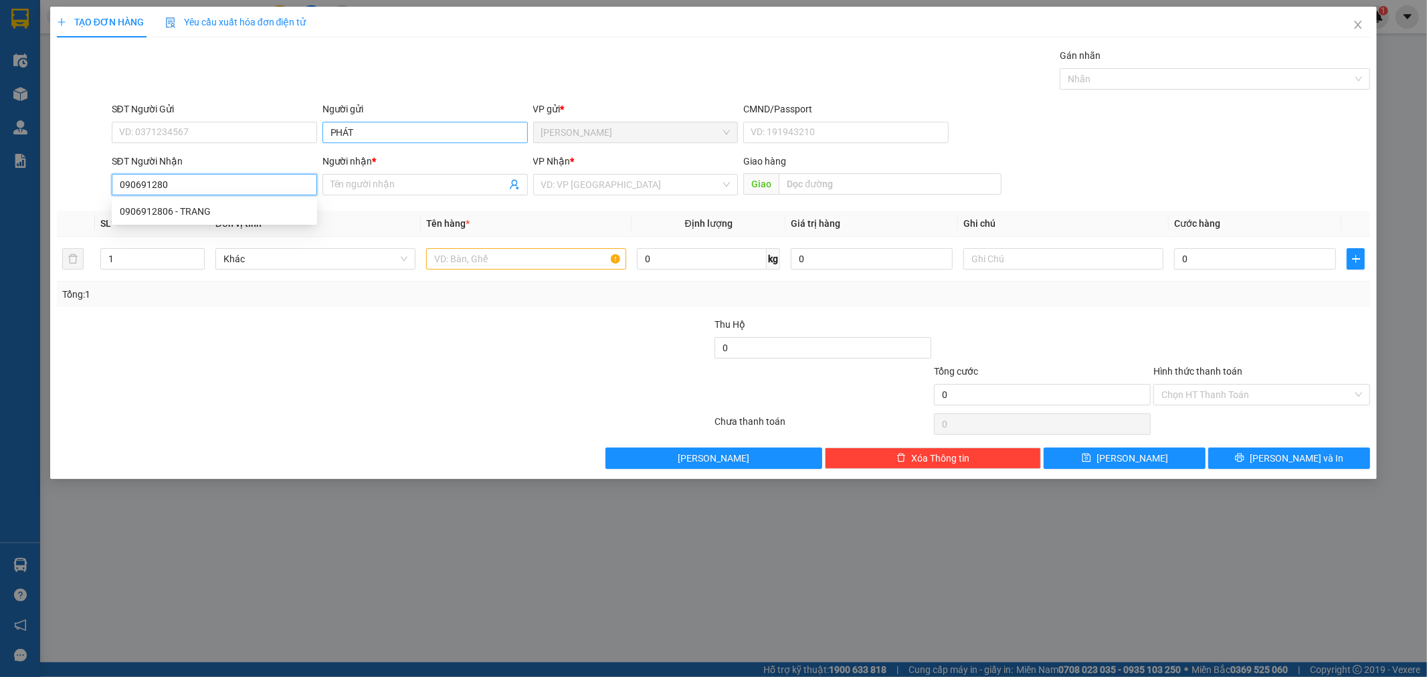
type input "0906912806"
click at [236, 215] on div "0906912806 - TRANG" at bounding box center [214, 211] width 189 height 15
type input "TRANG"
type input "0906912806"
click at [482, 270] on input "text" at bounding box center [526, 258] width 200 height 21
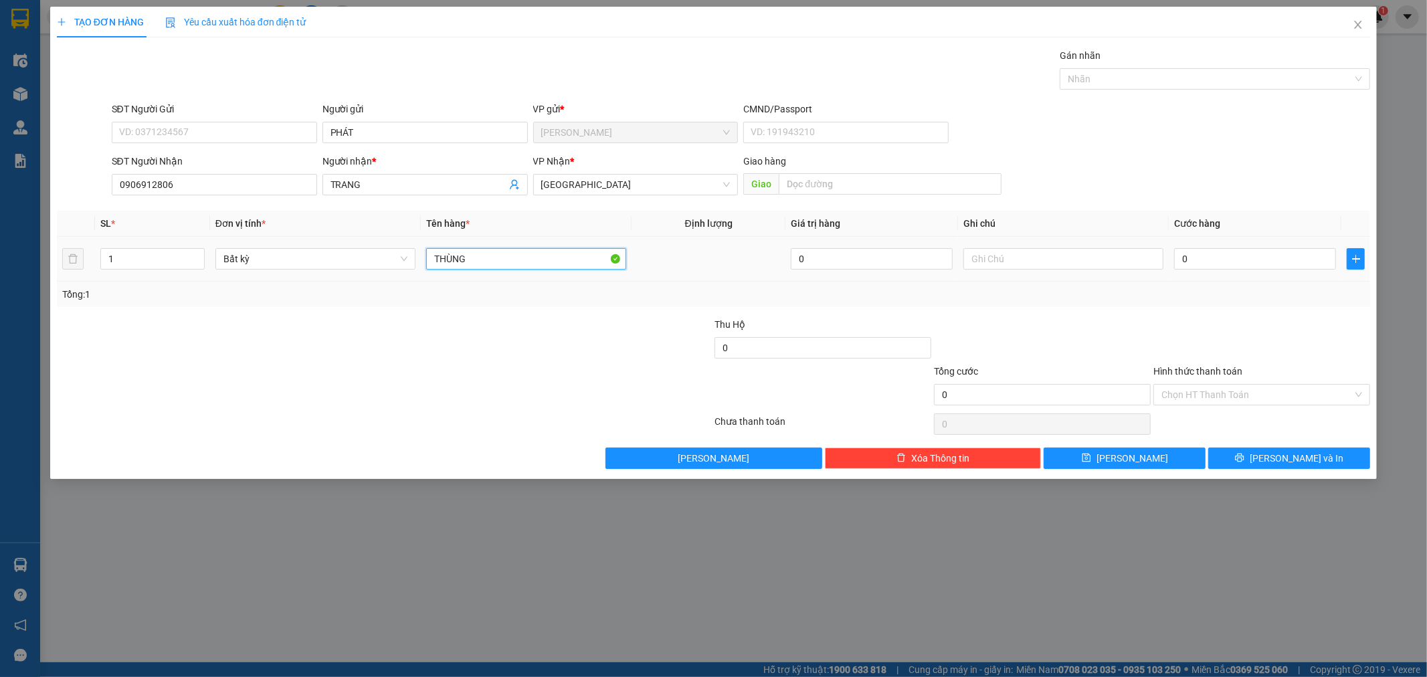
type input "THÙNG"
type input "4"
type input "40"
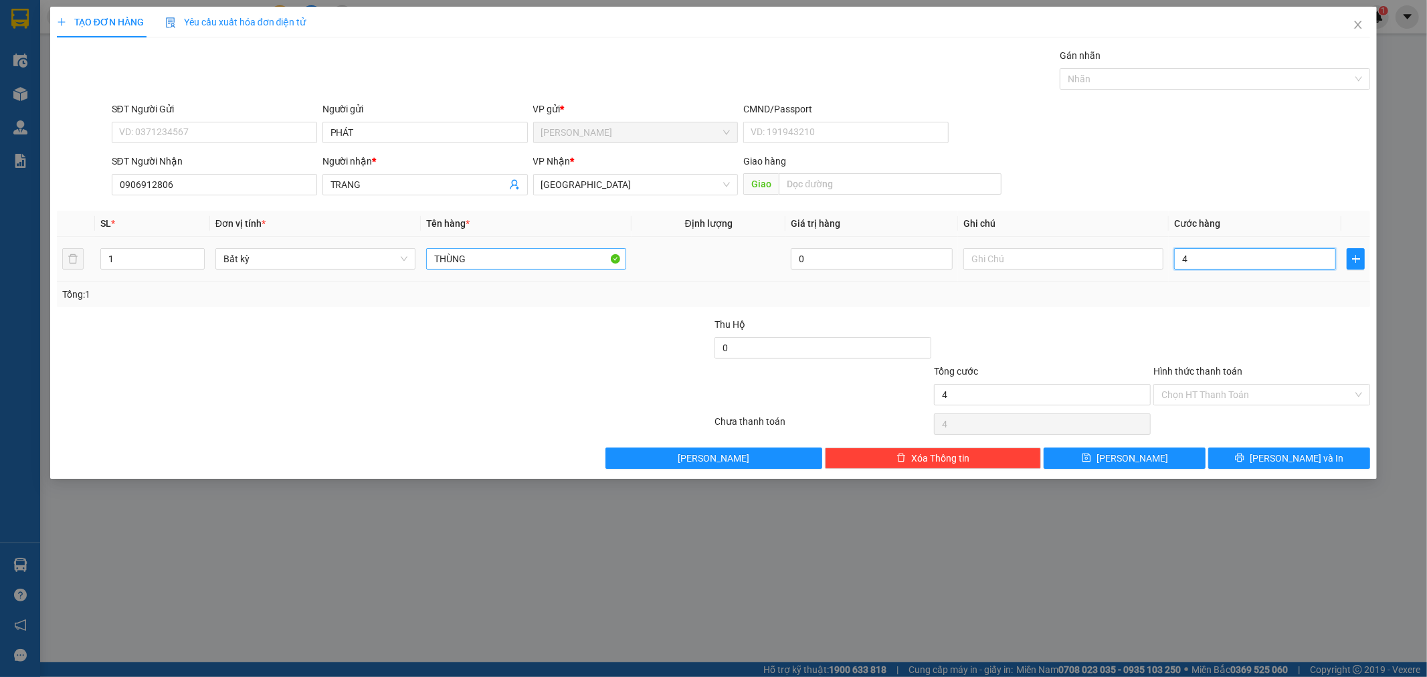
type input "40"
type input "40.000"
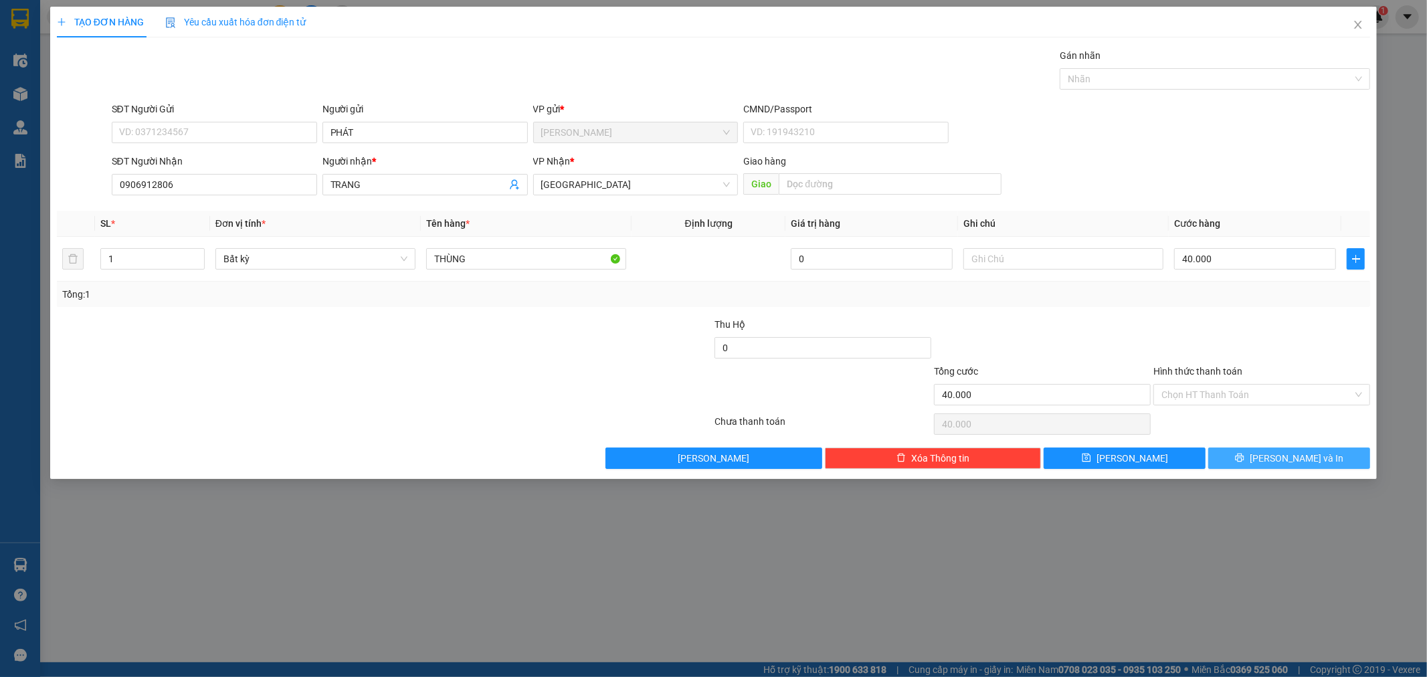
click at [1243, 455] on button "[PERSON_NAME] và In" at bounding box center [1289, 457] width 162 height 21
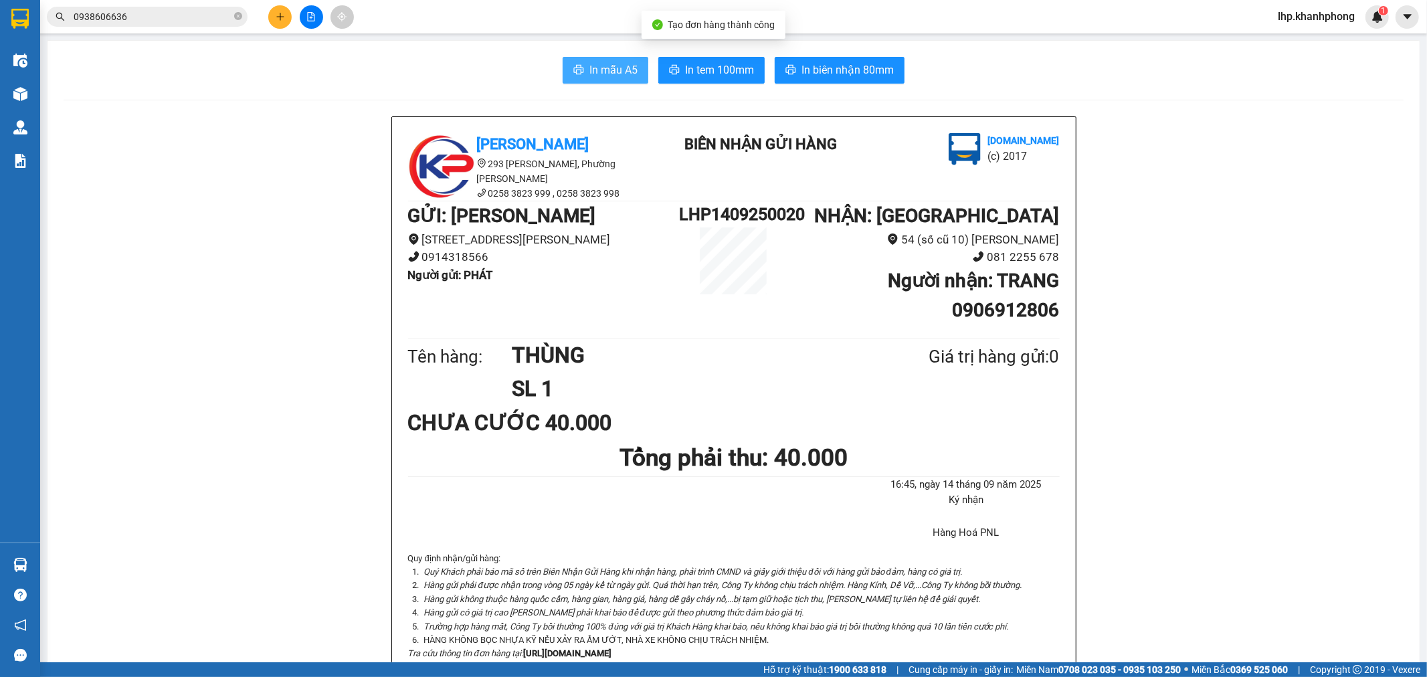
click at [613, 72] on span "In mẫu A5" at bounding box center [613, 70] width 48 height 17
click at [280, 20] on icon "plus" at bounding box center [280, 16] width 1 height 7
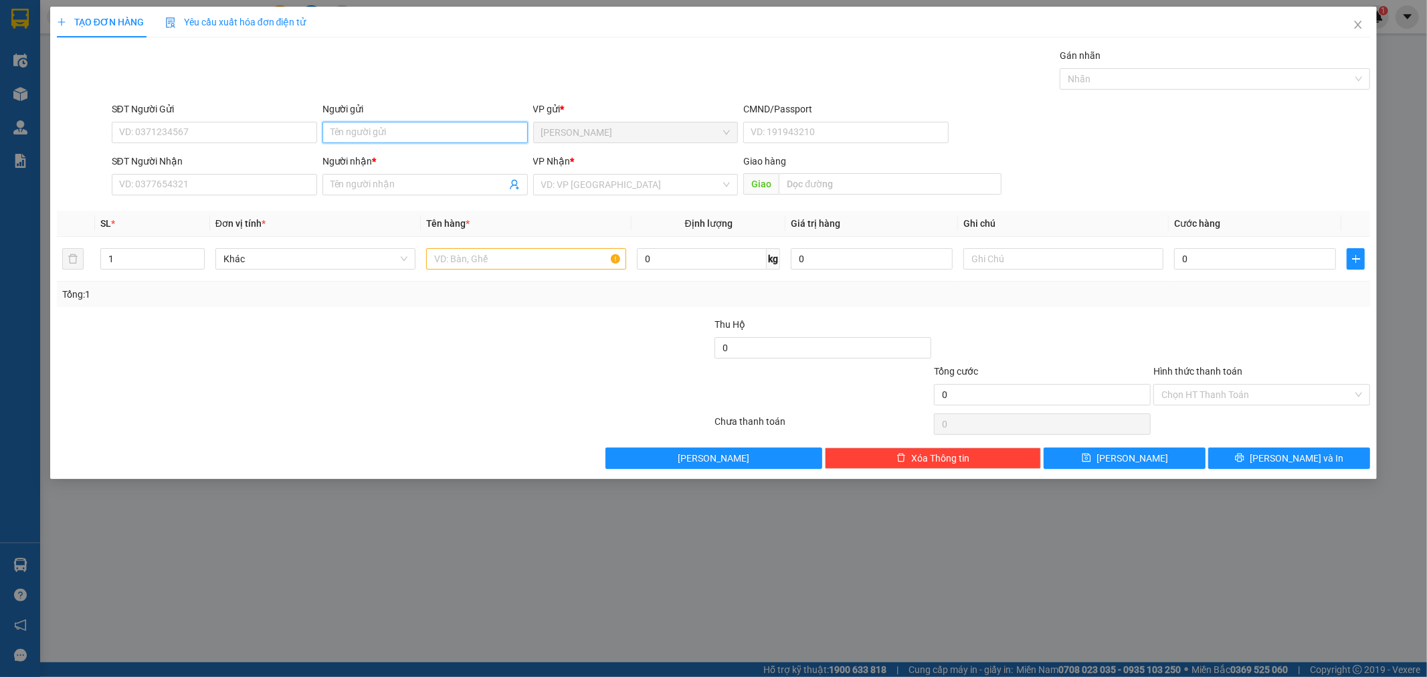
click at [433, 124] on input "Người gửi" at bounding box center [424, 132] width 205 height 21
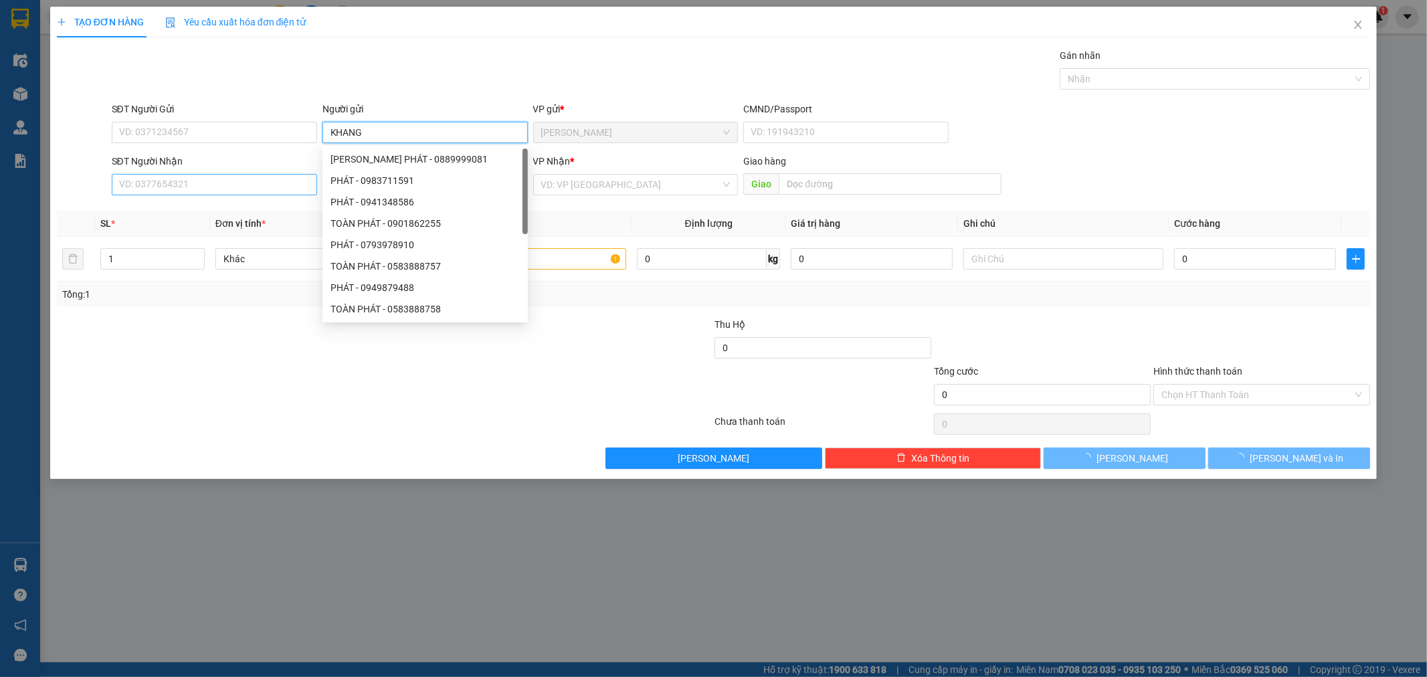
type input "KHANG"
click at [183, 189] on input "SĐT Người Nhận" at bounding box center [214, 184] width 205 height 21
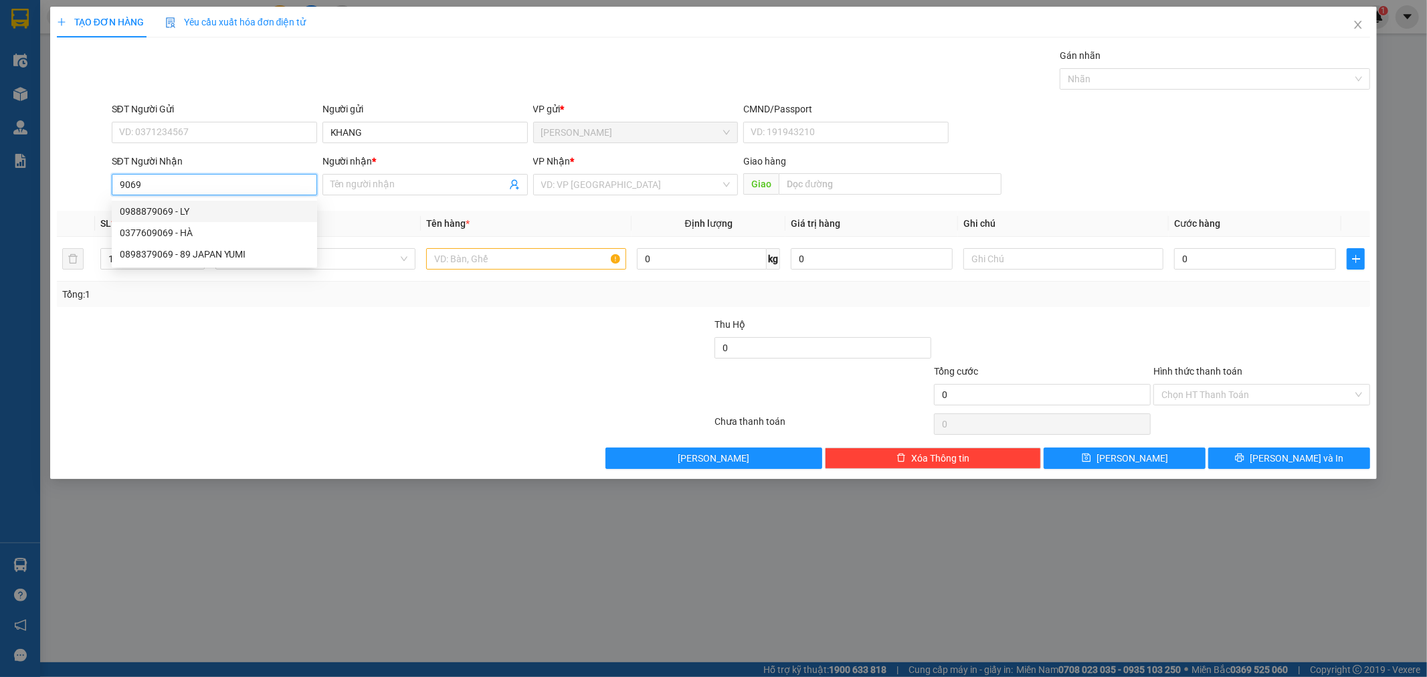
click at [190, 215] on div "0988879069 - LY" at bounding box center [214, 211] width 189 height 15
type input "0988879069"
type input "LY"
type input "0988879069"
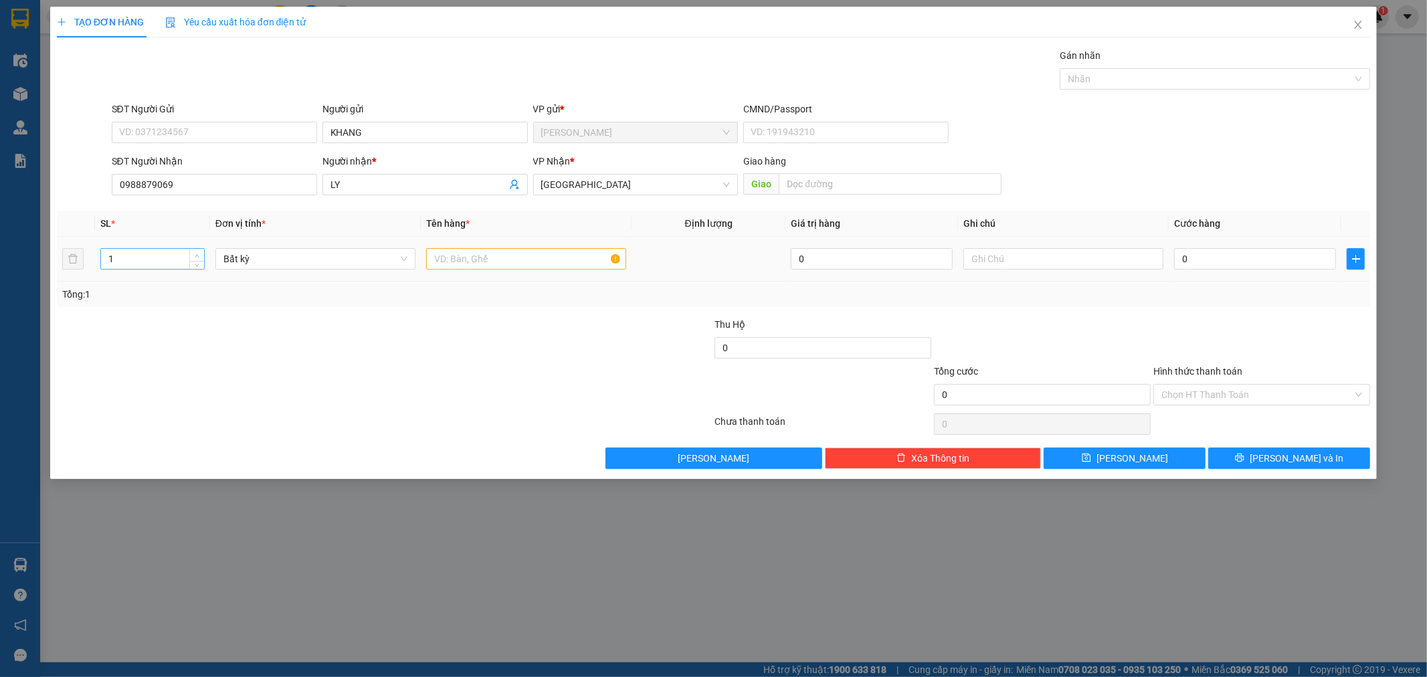
type input "2"
click at [197, 254] on icon "up" at bounding box center [197, 256] width 5 height 5
click at [531, 266] on input "text" at bounding box center [526, 258] width 200 height 21
type input "[GEOGRAPHIC_DATA]"
type input "1"
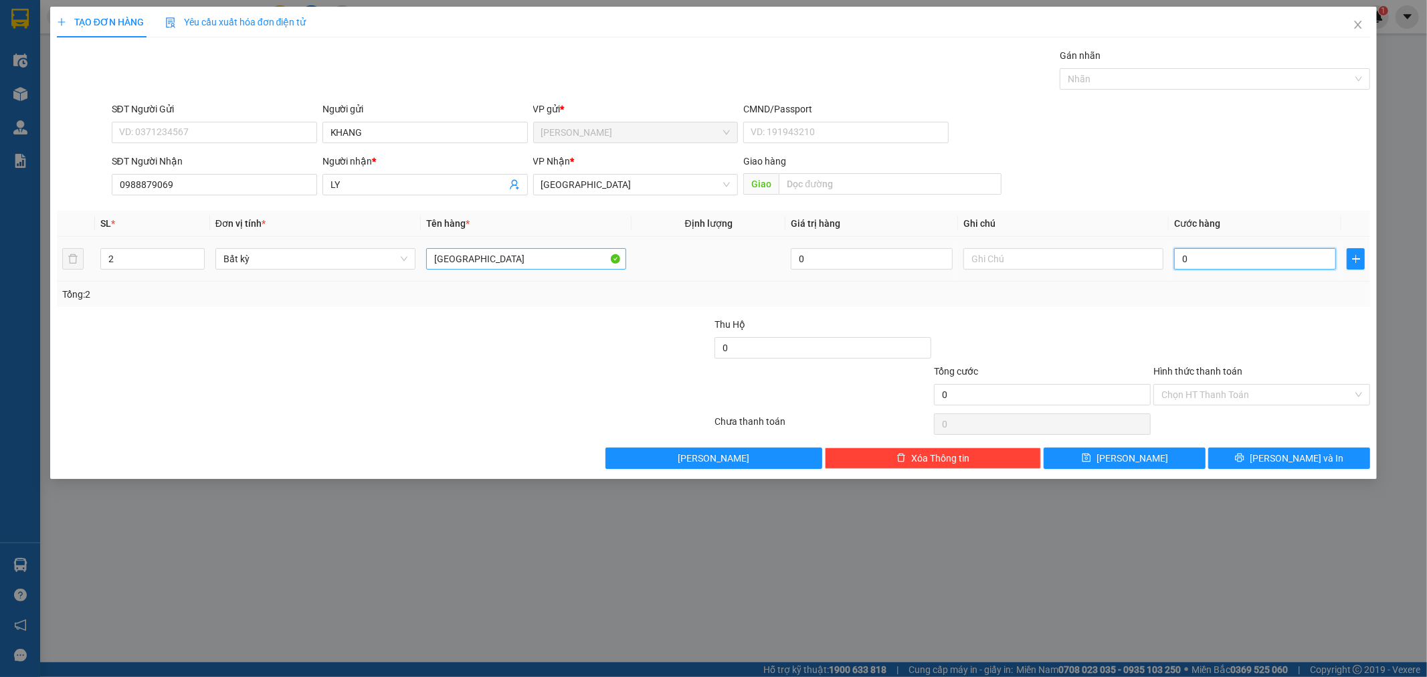
type input "1"
type input "16"
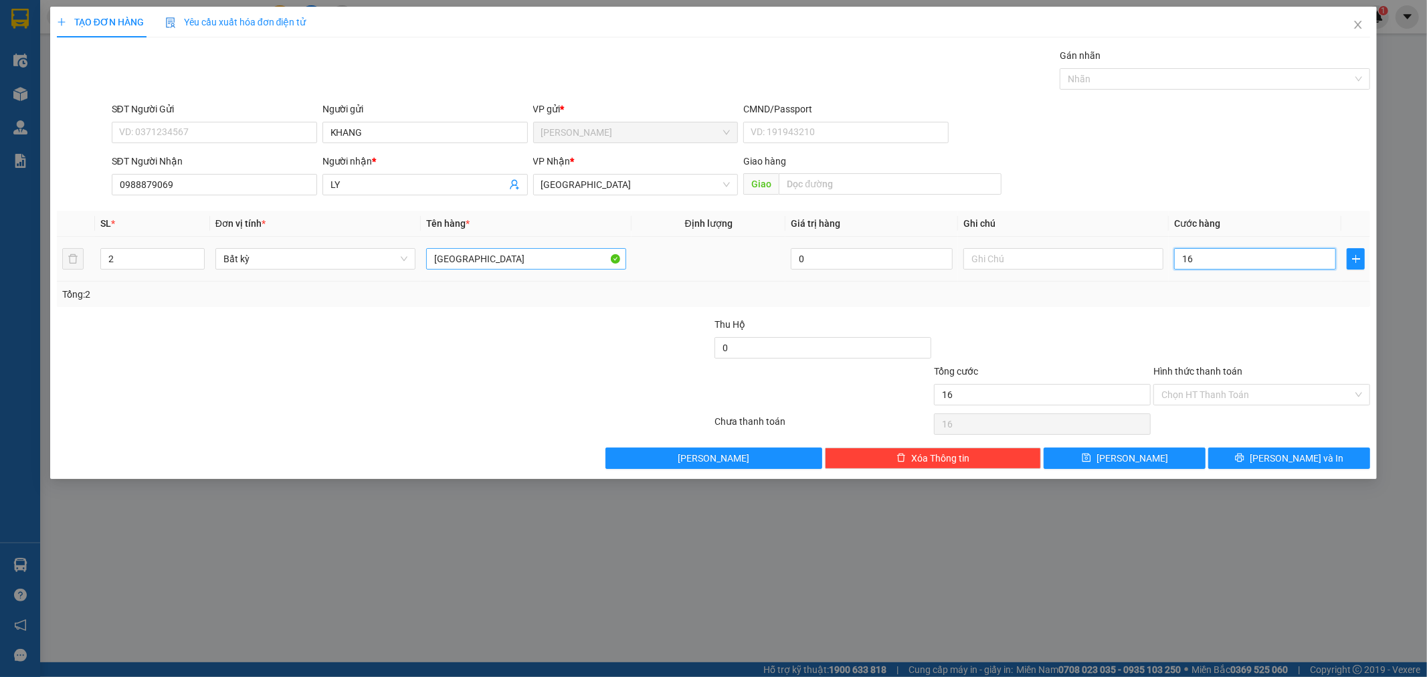
type input "160"
type input "160.000"
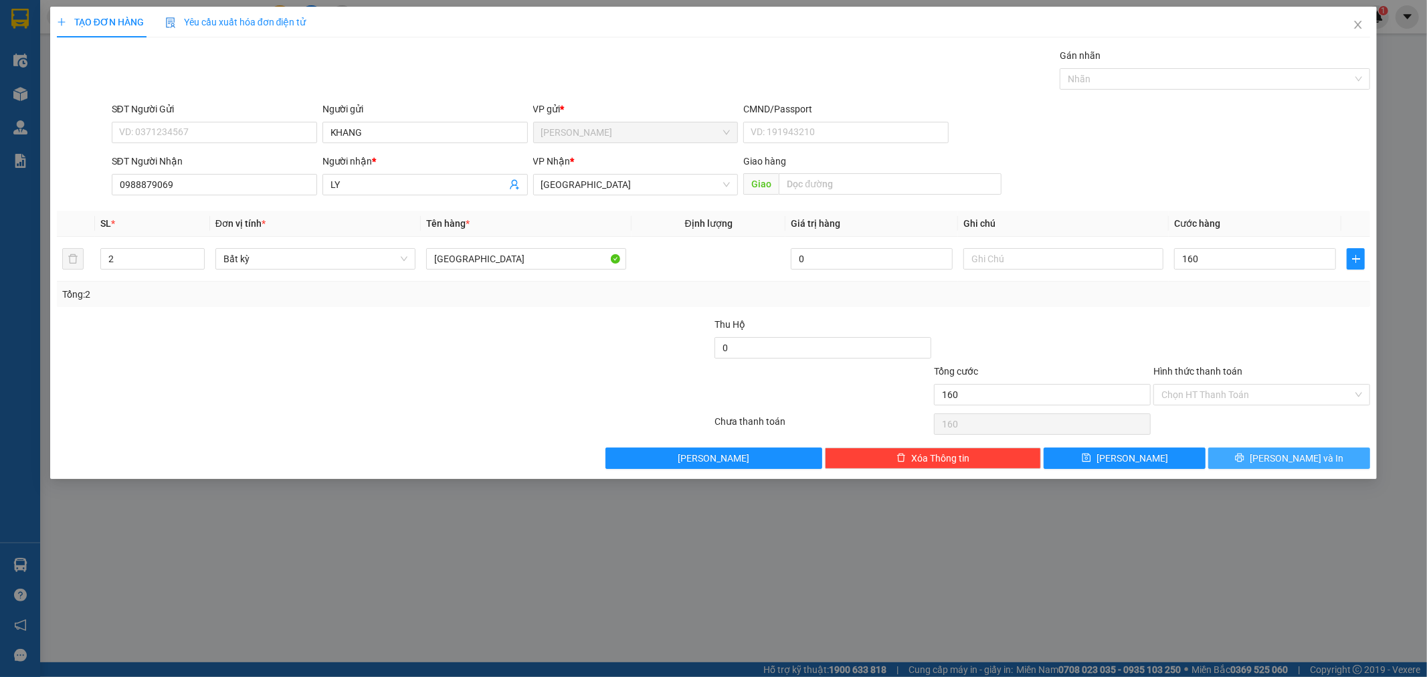
type input "160.000"
click at [1244, 454] on icon "printer" at bounding box center [1239, 457] width 9 height 9
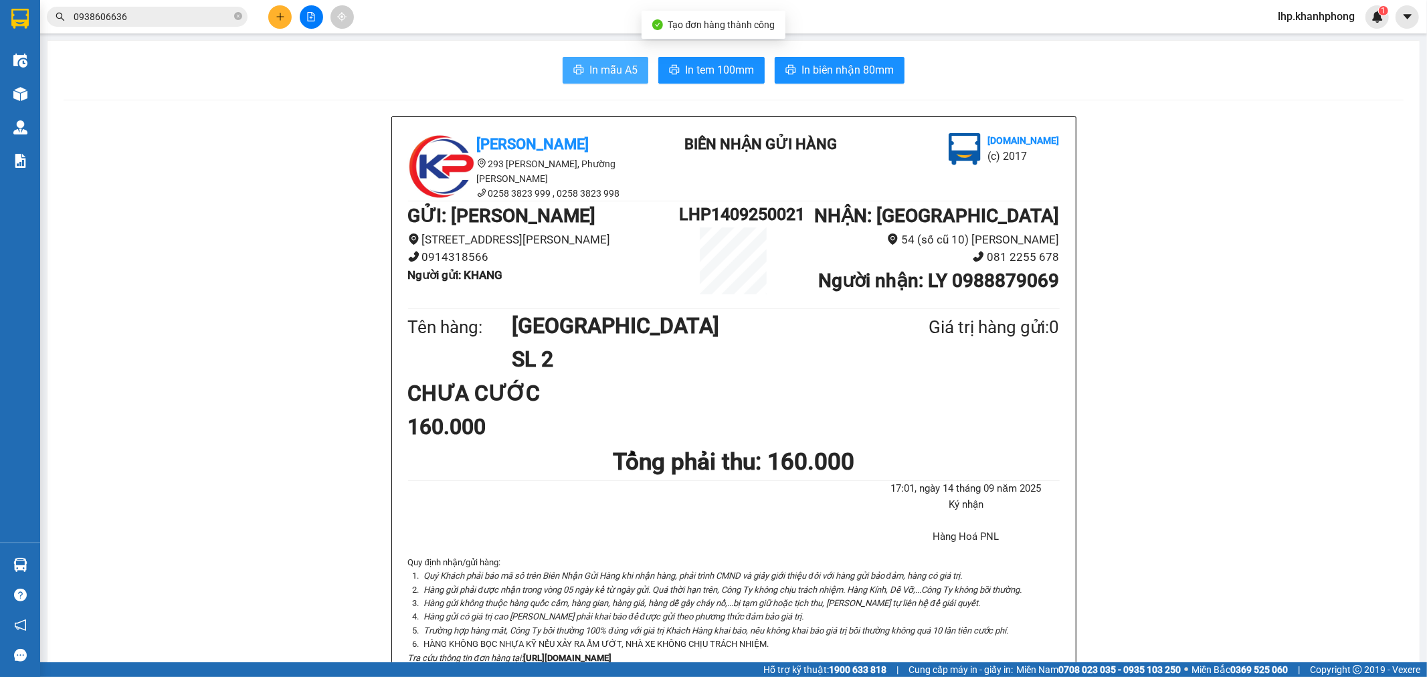
click at [621, 67] on span "In mẫu A5" at bounding box center [613, 70] width 48 height 17
click at [278, 8] on button at bounding box center [279, 16] width 23 height 23
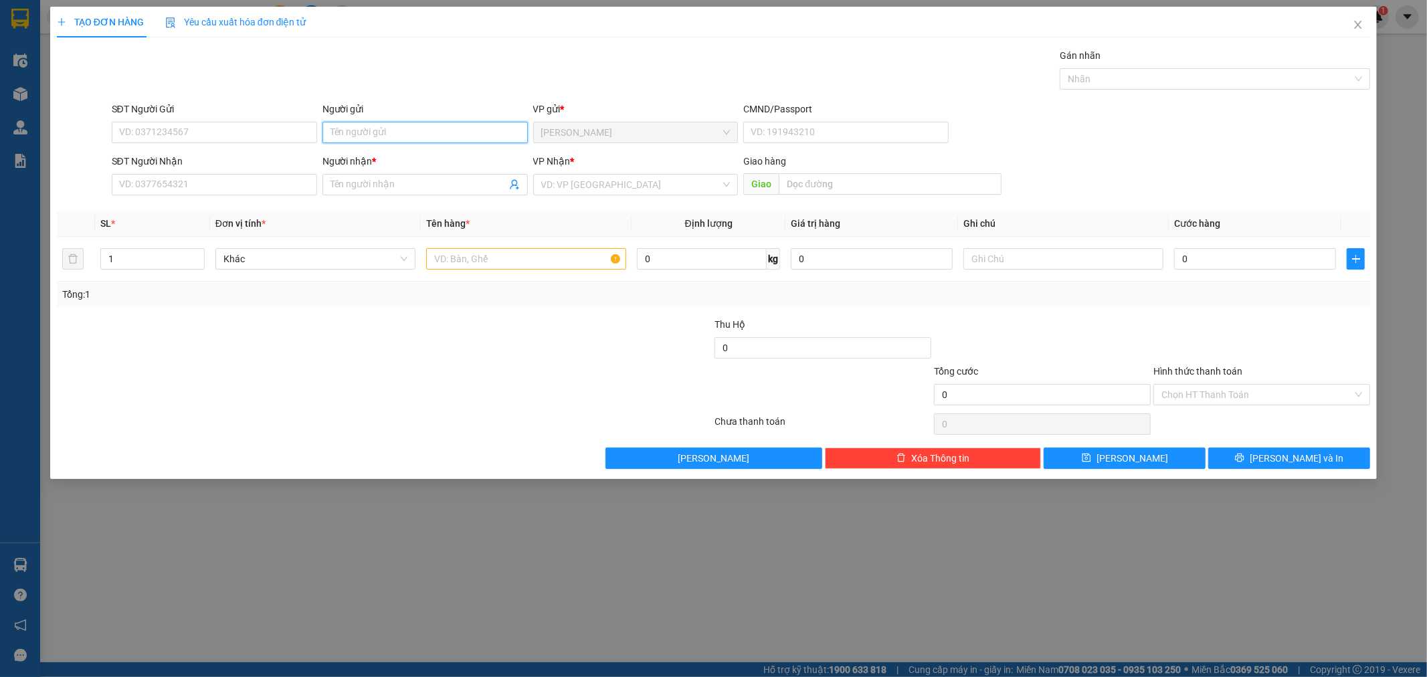
click at [419, 139] on input "Người gửi" at bounding box center [424, 132] width 205 height 21
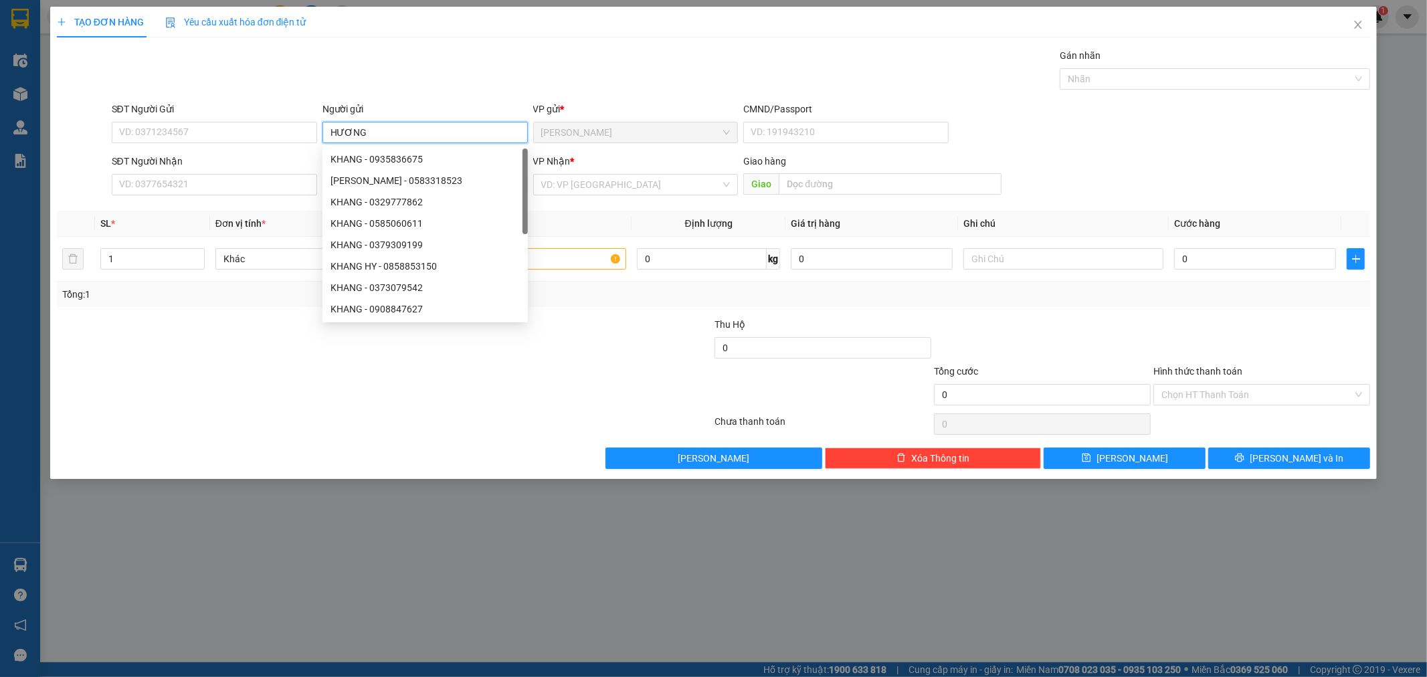
type input "HƯƠNG"
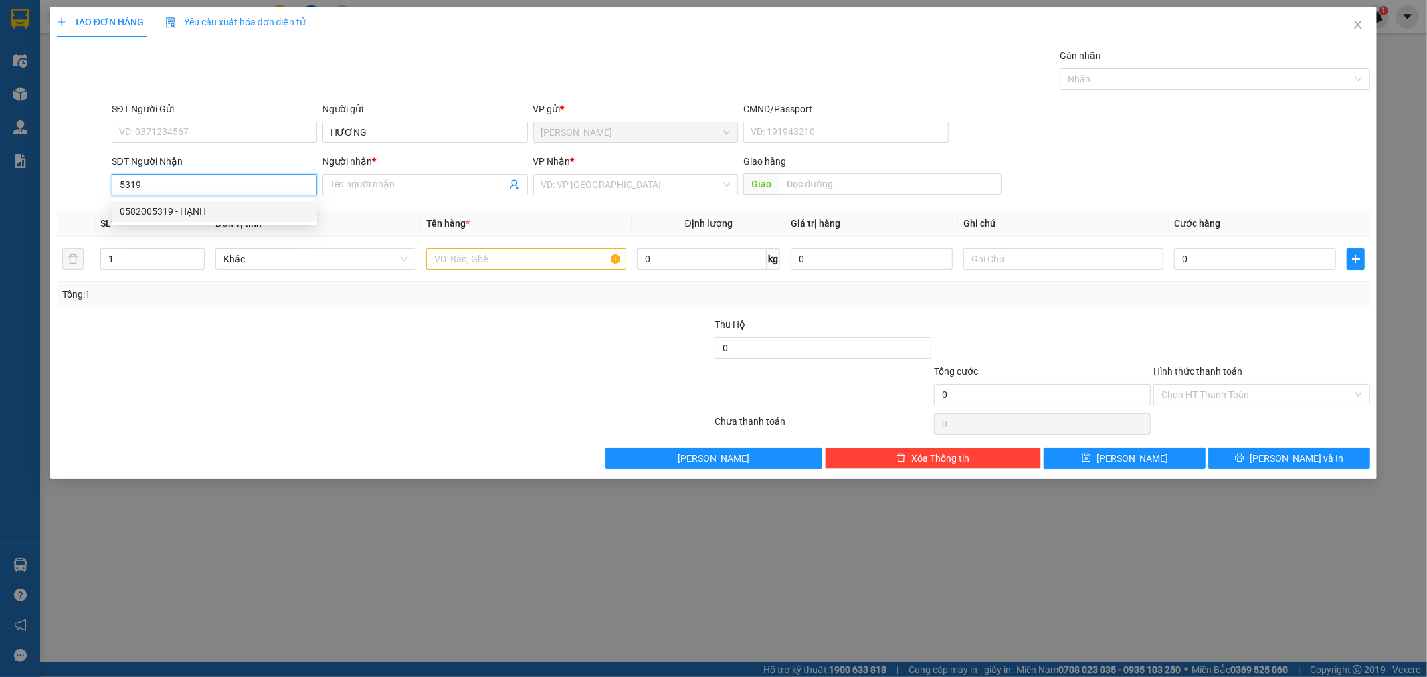
click at [264, 205] on div "0582005319 - HẠNH" at bounding box center [214, 211] width 189 height 15
type input "0582005319"
type input "HẠNH"
type input "0582005319"
click at [509, 254] on input "text" at bounding box center [526, 258] width 200 height 21
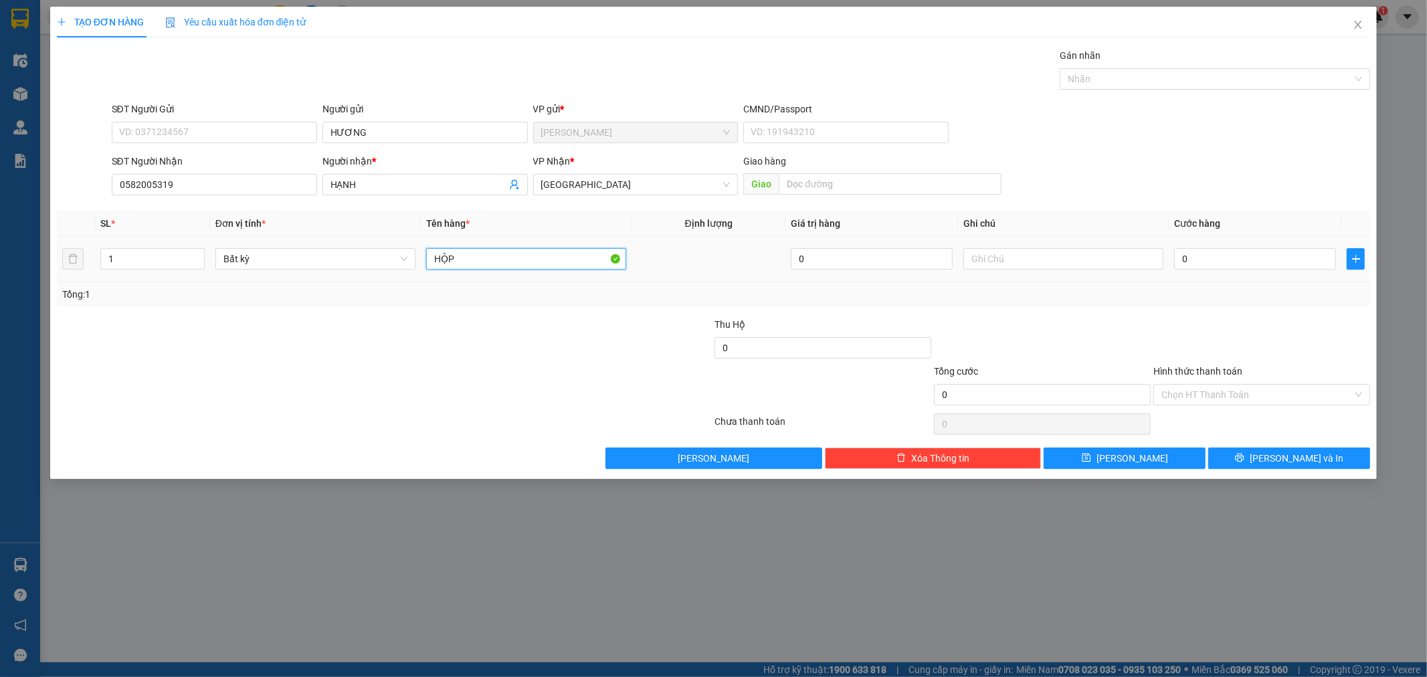
type input "HỘP"
type input "2"
type input "20"
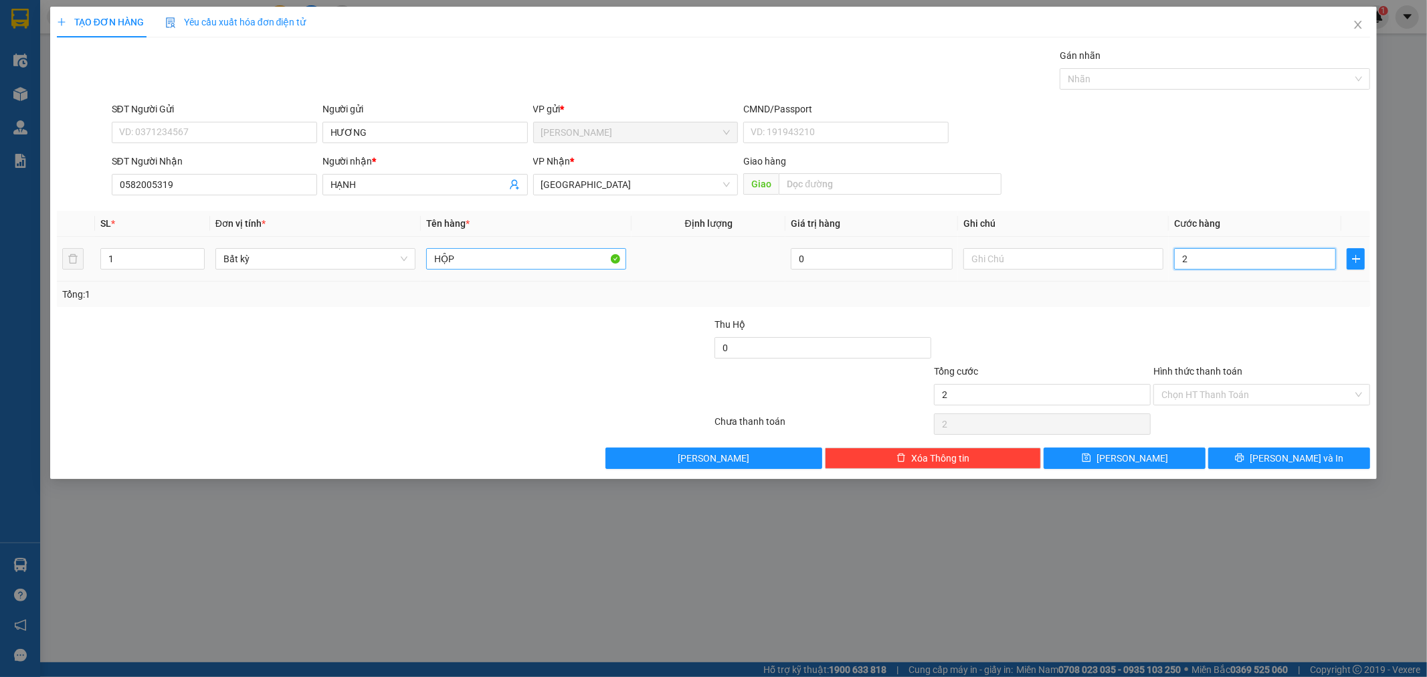
type input "20"
type input "20.000"
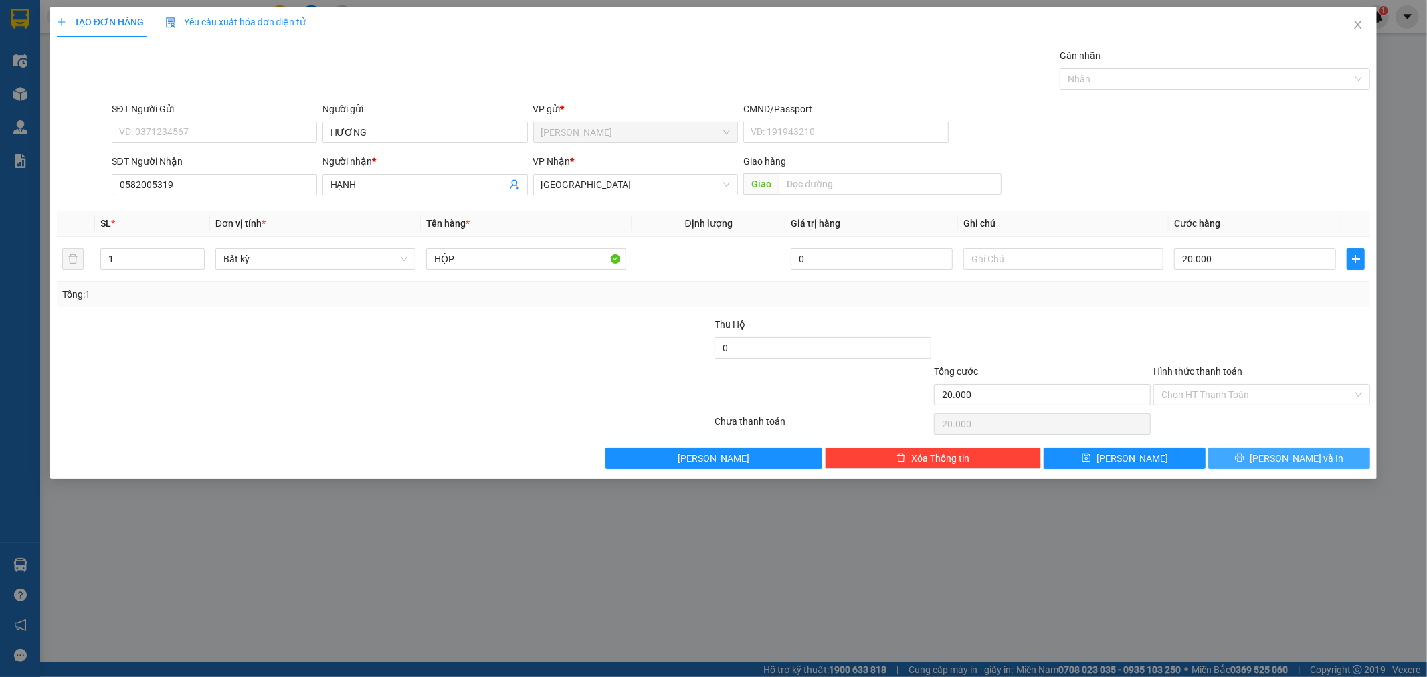
click at [1322, 456] on button "[PERSON_NAME] và In" at bounding box center [1289, 457] width 162 height 21
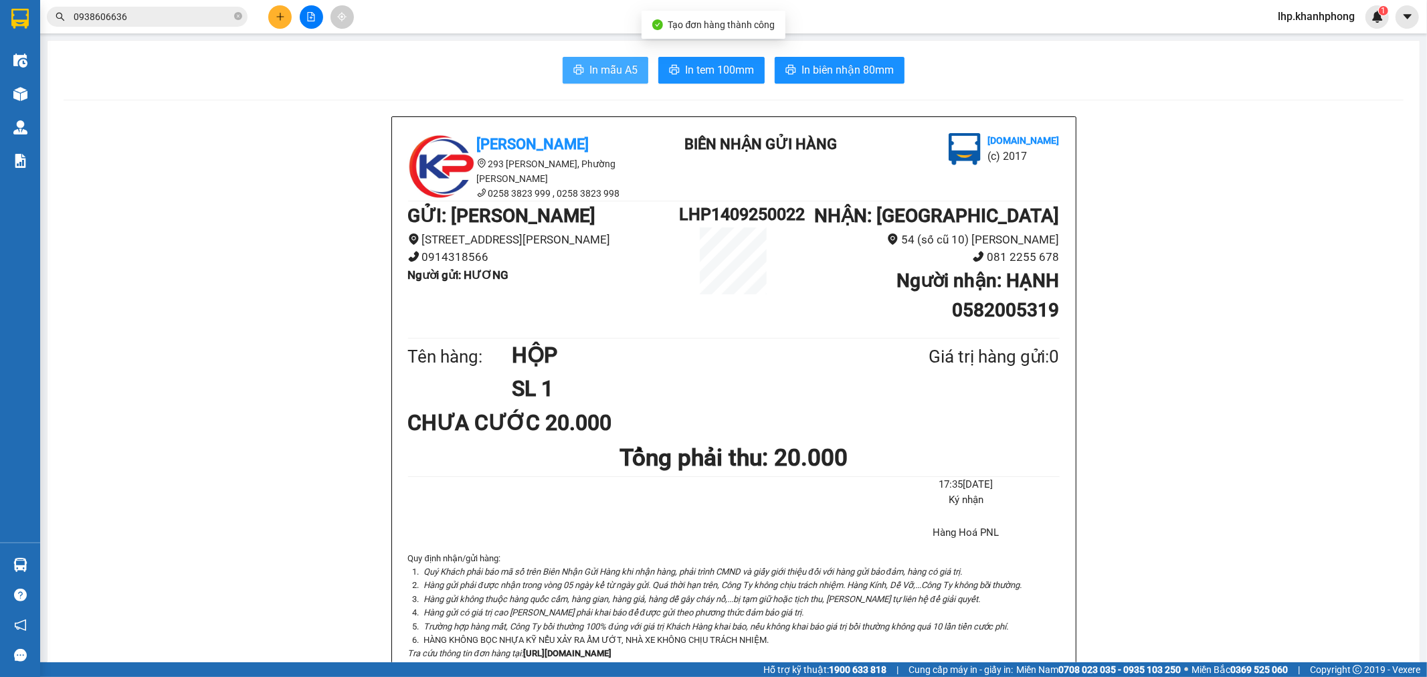
click at [611, 83] on button "In mẫu A5" at bounding box center [606, 70] width 86 height 27
click at [617, 76] on span "In mẫu A5" at bounding box center [613, 70] width 48 height 17
click at [276, 13] on icon "plus" at bounding box center [280, 16] width 9 height 9
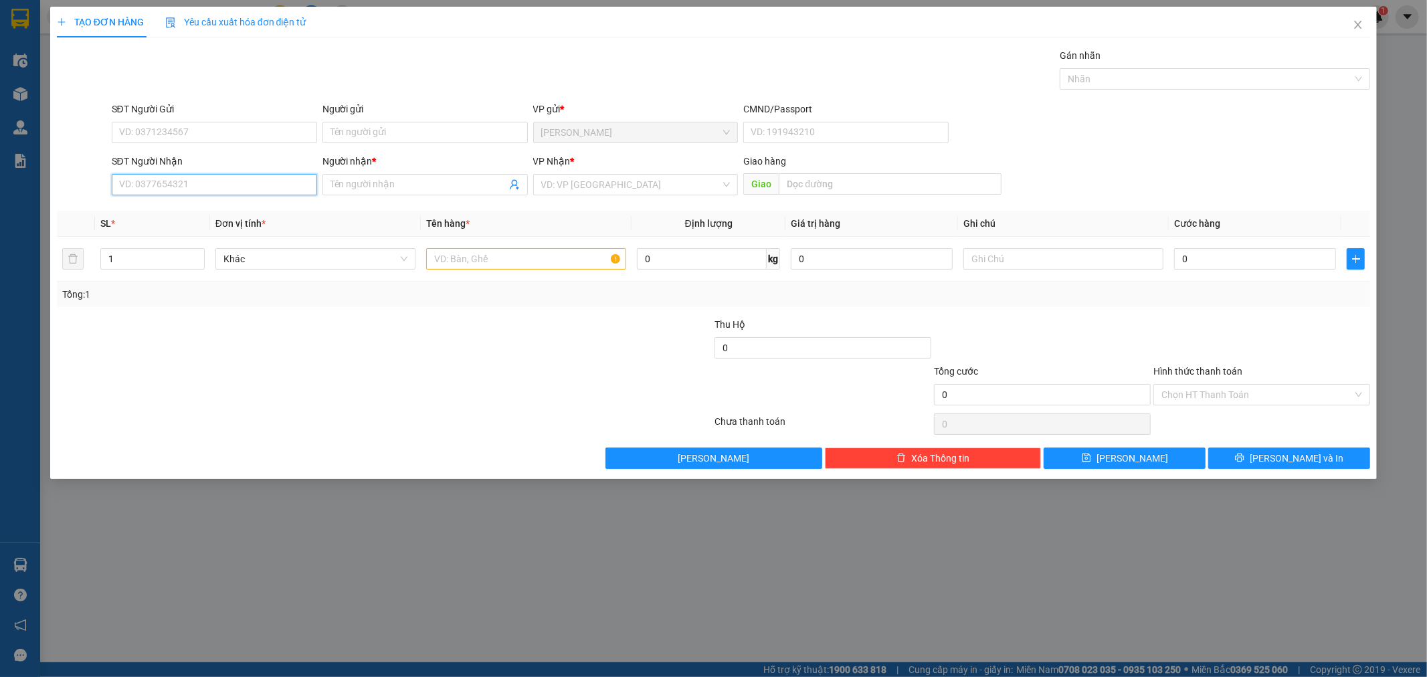
click at [247, 183] on input "SĐT Người Nhận" at bounding box center [214, 184] width 205 height 21
click at [202, 211] on div "0963647157 - TÔM ĐƯỜNG PHỐ" at bounding box center [214, 211] width 189 height 15
type input "0963647157"
type input "TÔM ĐƯỜNG PHỐ"
type input "0963647157"
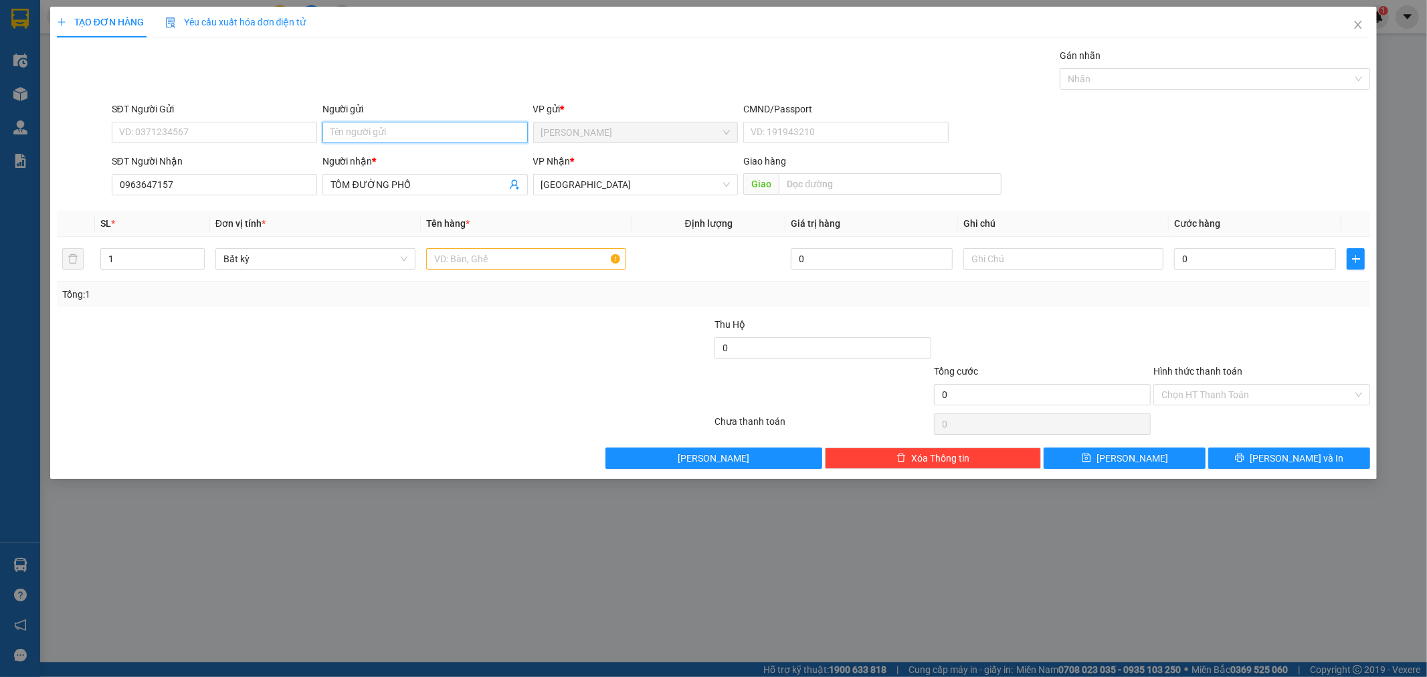
click at [377, 128] on input "Người gửi" at bounding box center [424, 132] width 205 height 21
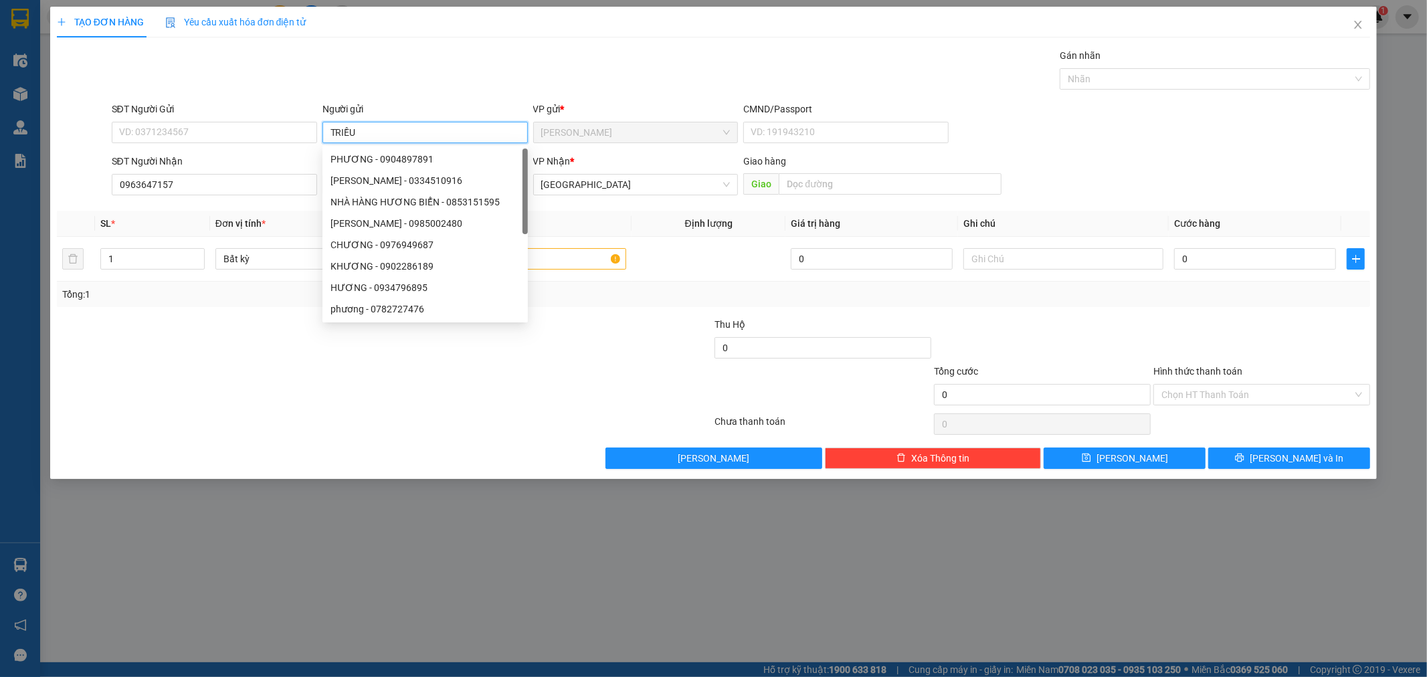
type input "TRIỀU"
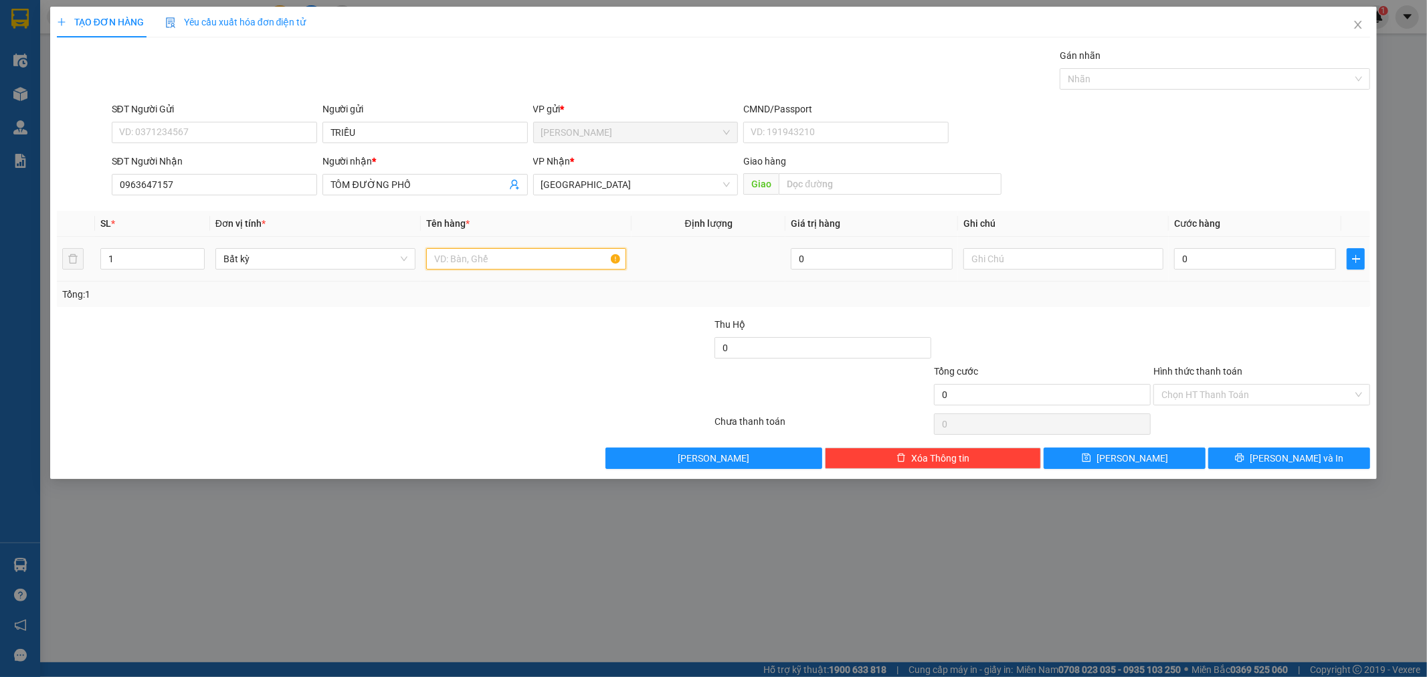
click at [451, 258] on input "text" at bounding box center [526, 258] width 200 height 21
type input "[GEOGRAPHIC_DATA]"
type input "4"
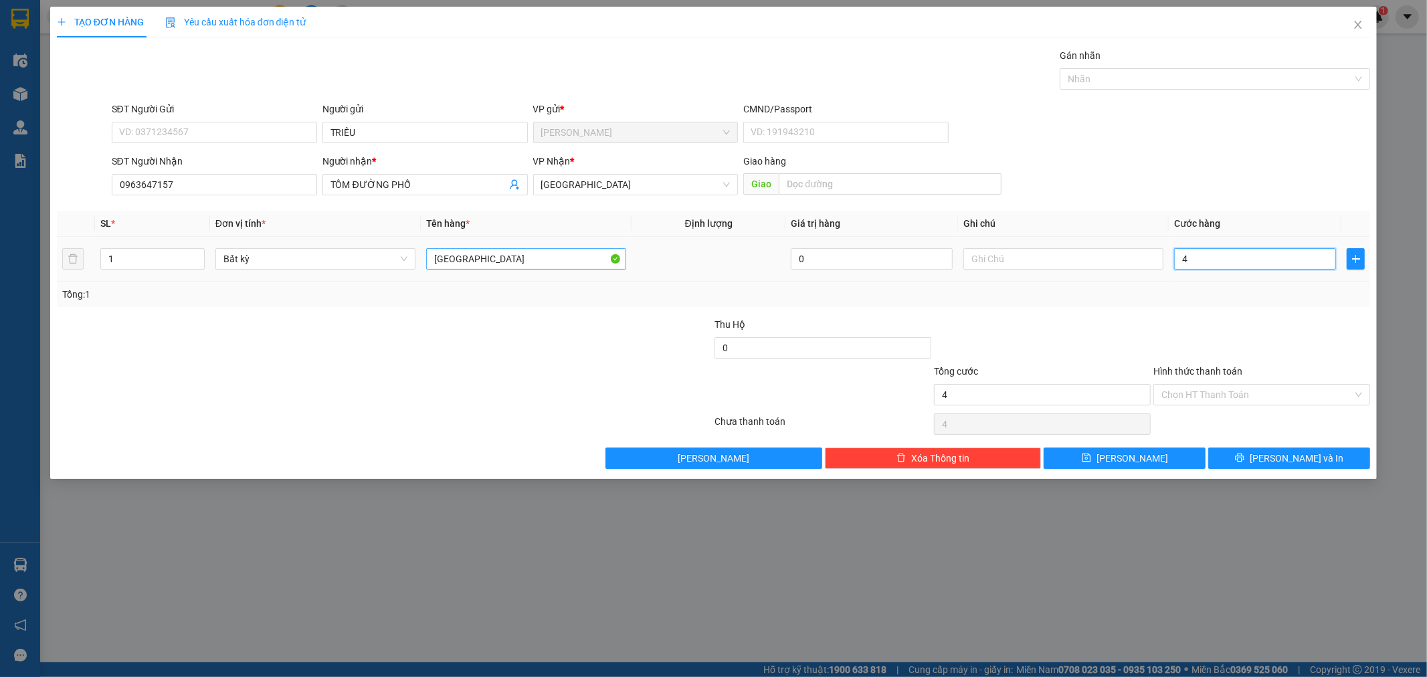
type input "40"
type input "40.000"
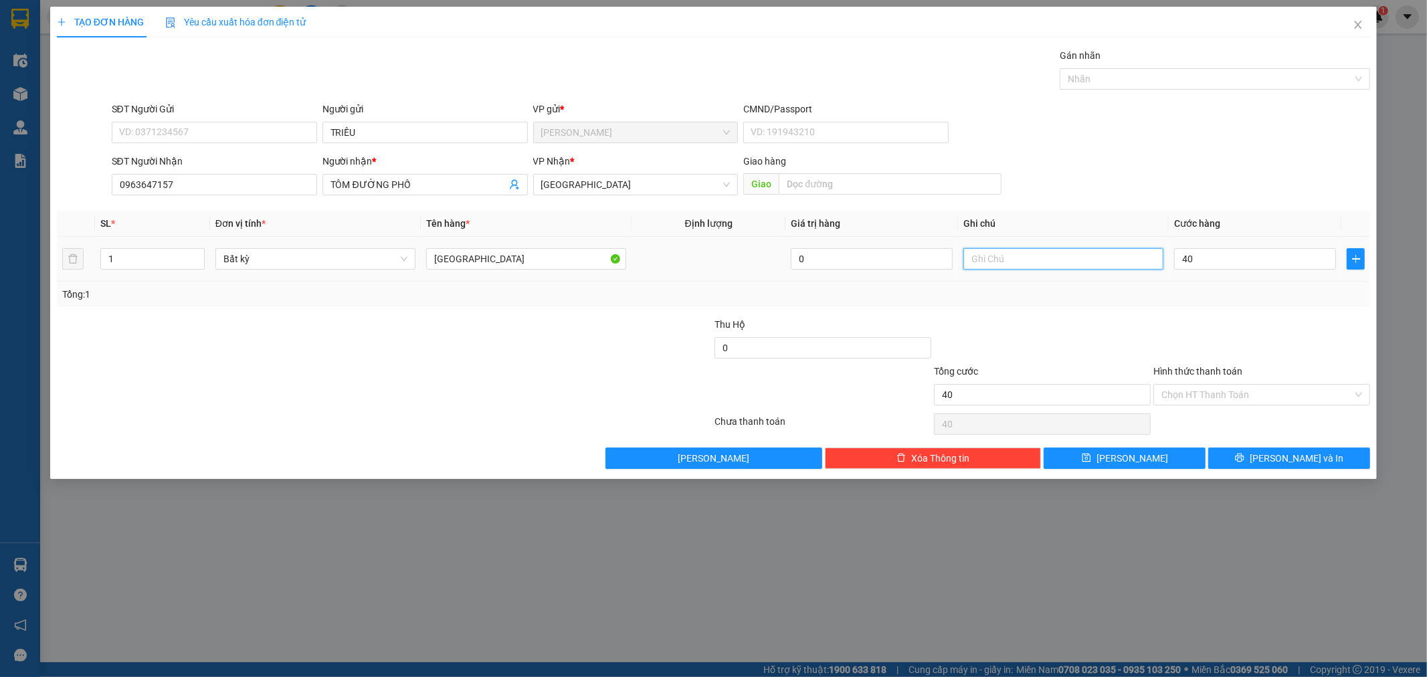
type input "40.000"
click at [1004, 264] on input "text" at bounding box center [1063, 258] width 200 height 21
type input "GTN TỰ THU"
click at [1238, 456] on button "[PERSON_NAME] và In" at bounding box center [1289, 457] width 162 height 21
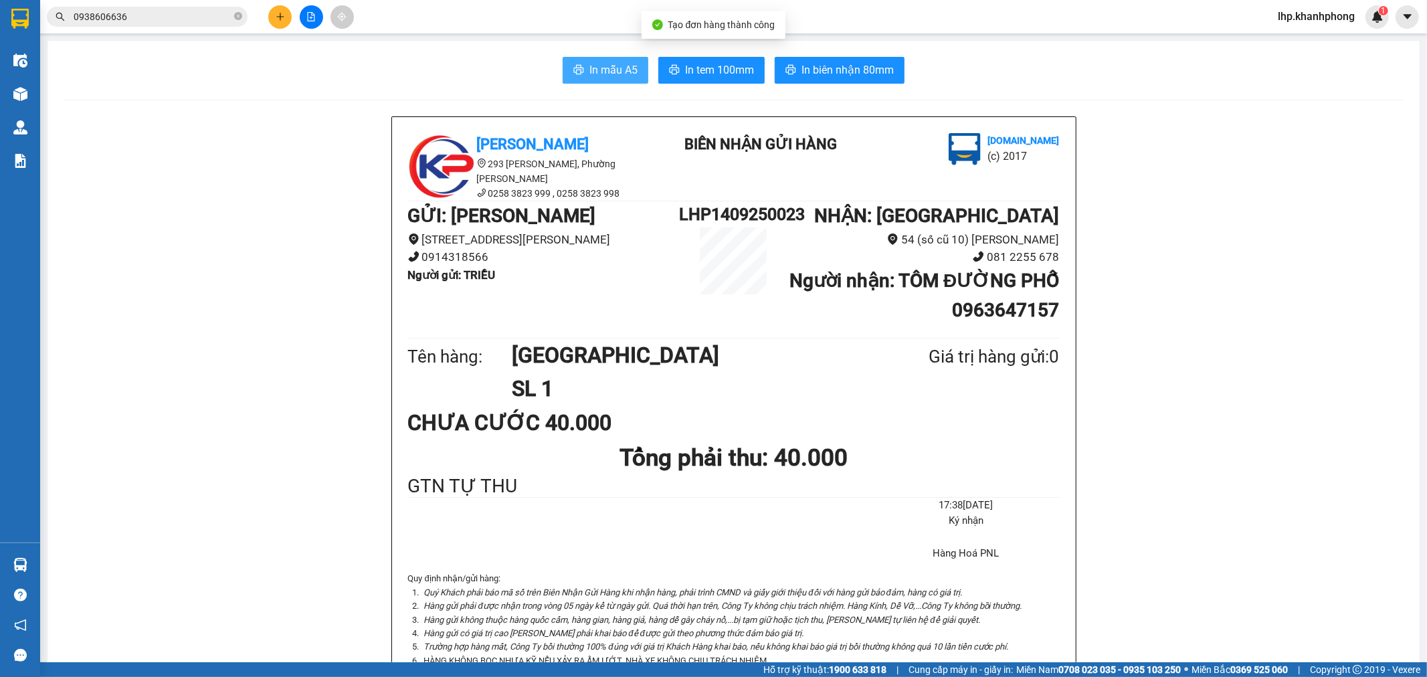
click at [600, 60] on button "In mẫu A5" at bounding box center [606, 70] width 86 height 27
click at [285, 14] on button at bounding box center [279, 16] width 23 height 23
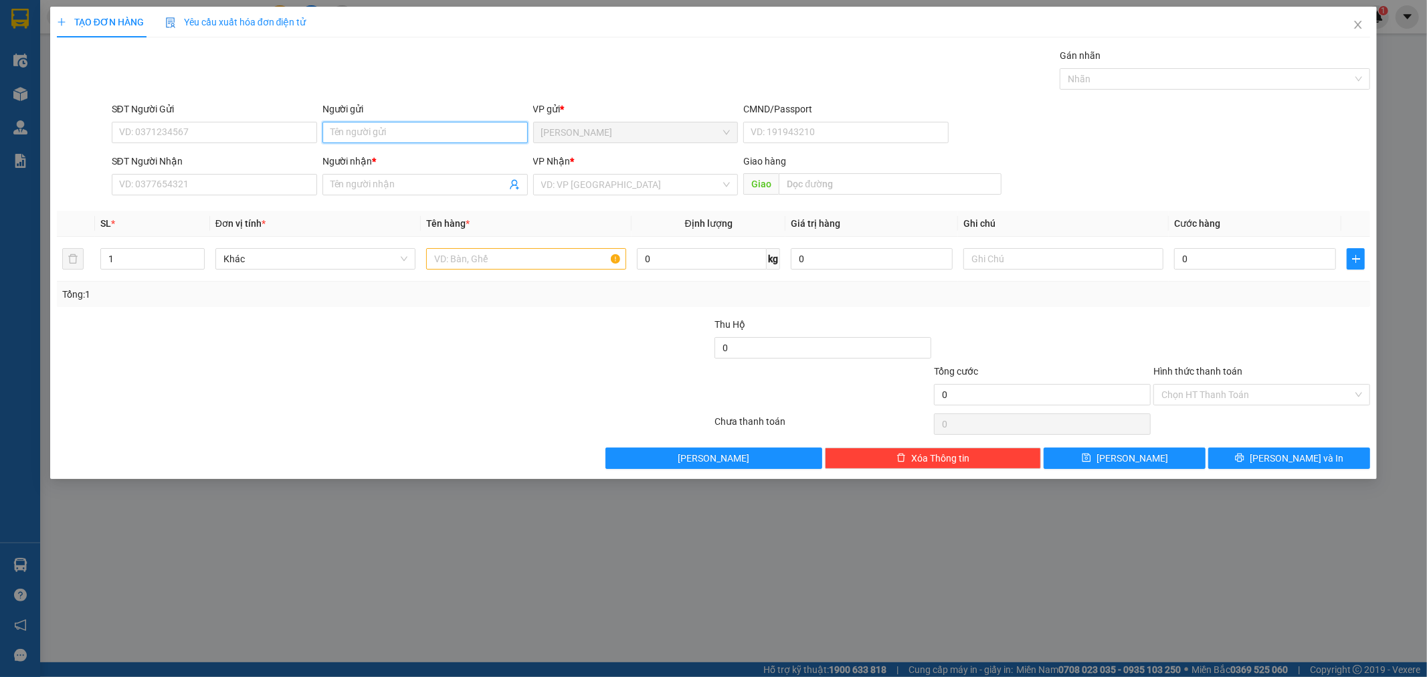
click at [355, 135] on input "Người gửi" at bounding box center [424, 132] width 205 height 21
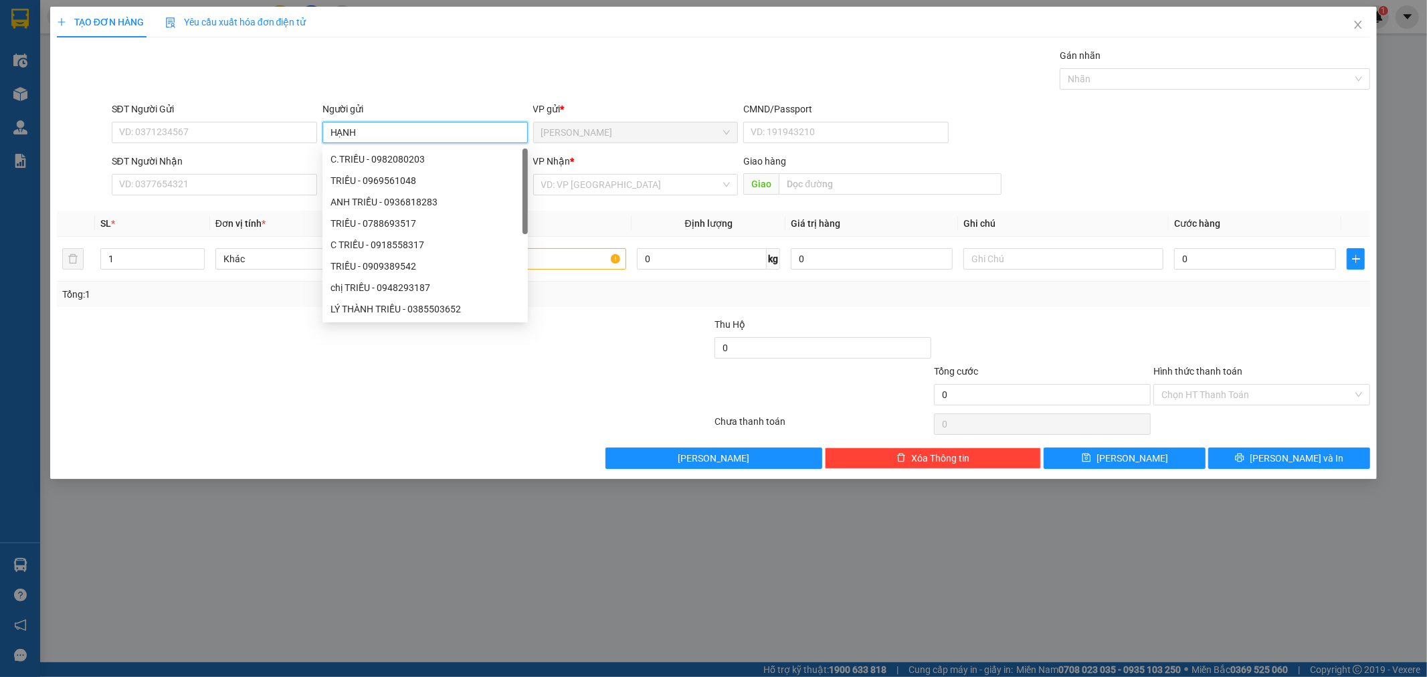
type input "HẠNH"
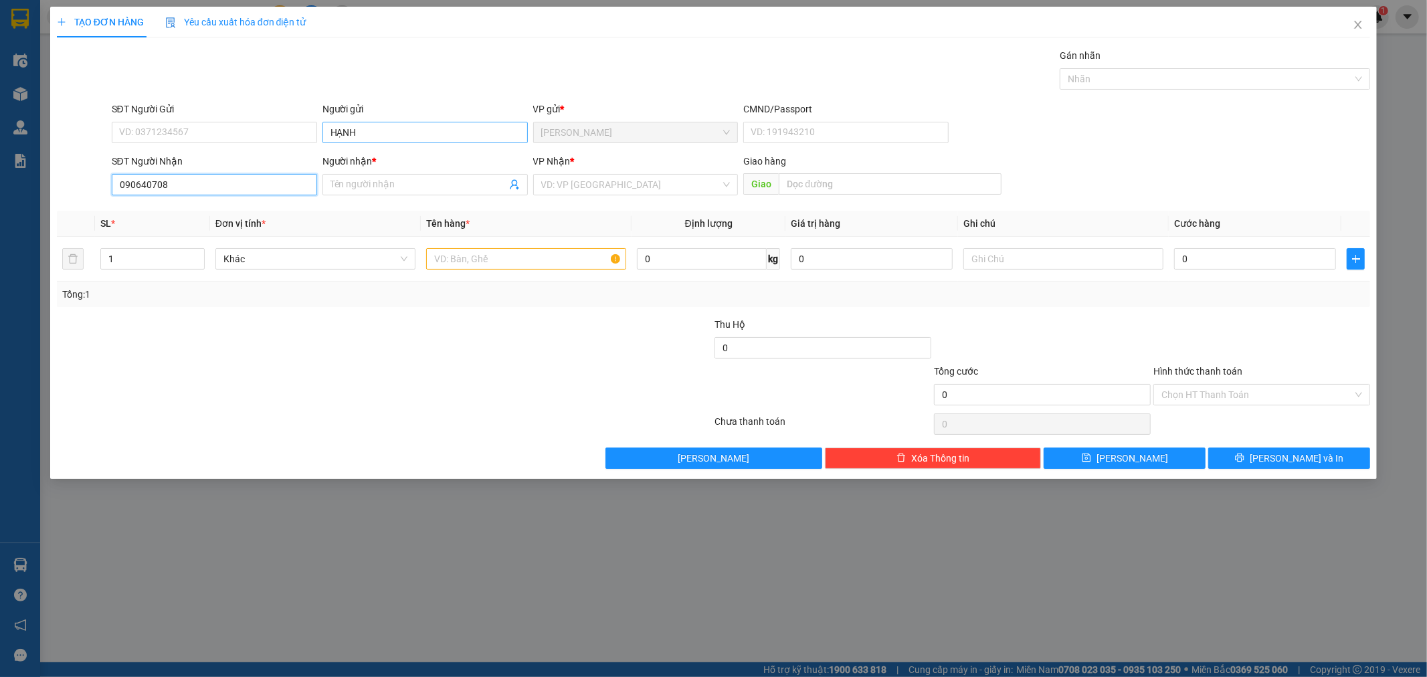
type input "0906407087"
click at [205, 210] on div "0906407087 - PHƯƠNG" at bounding box center [214, 211] width 189 height 15
type input "PHƯƠNG"
type input "0906407087"
click at [550, 259] on input "text" at bounding box center [526, 258] width 200 height 21
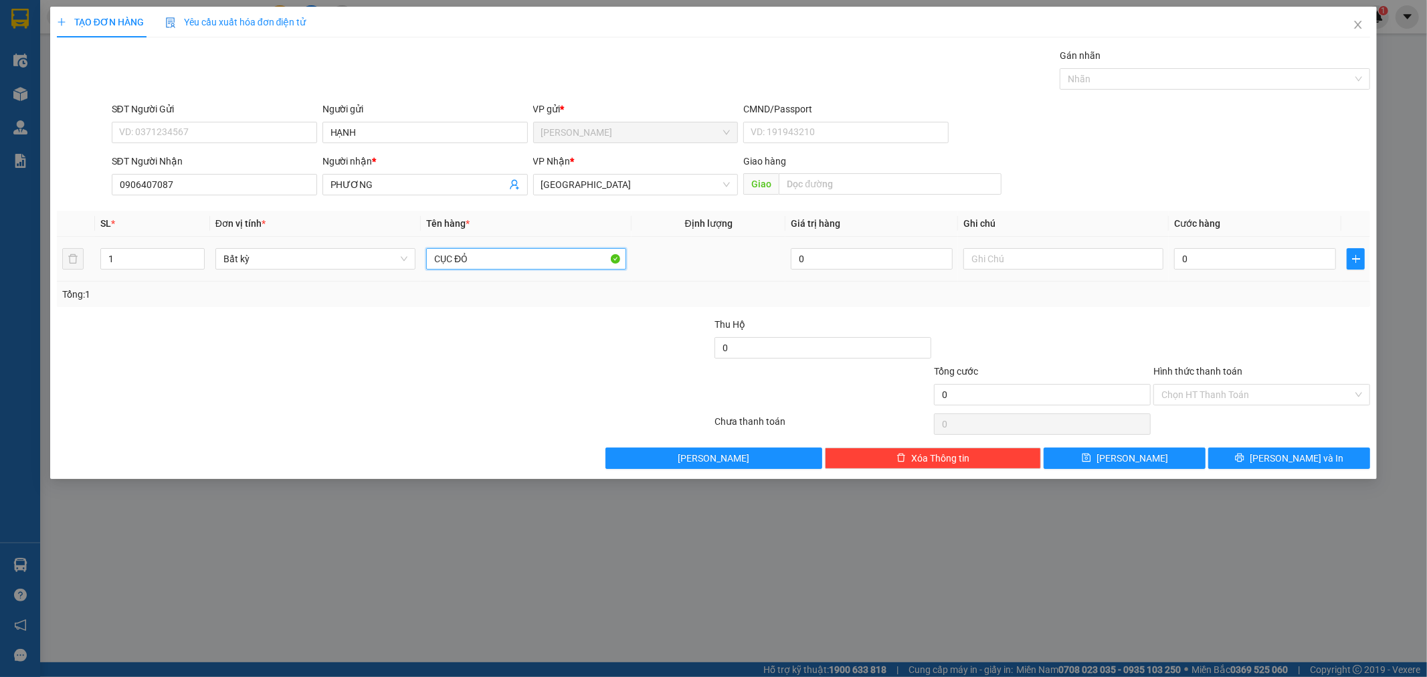
type input "CỤC ĐỎ"
type input "2"
type input "20"
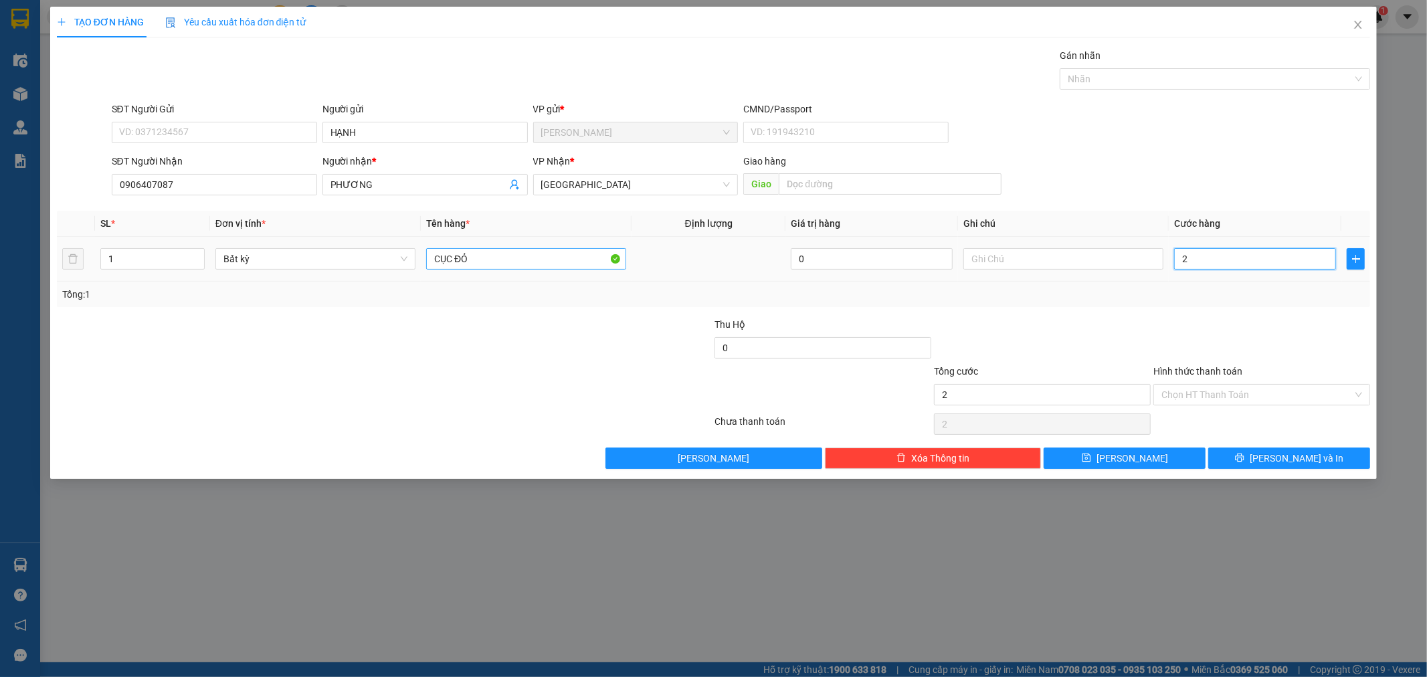
type input "20"
type input "20.000"
click at [1264, 392] on input "Hình thức thanh toán" at bounding box center [1256, 395] width 191 height 20
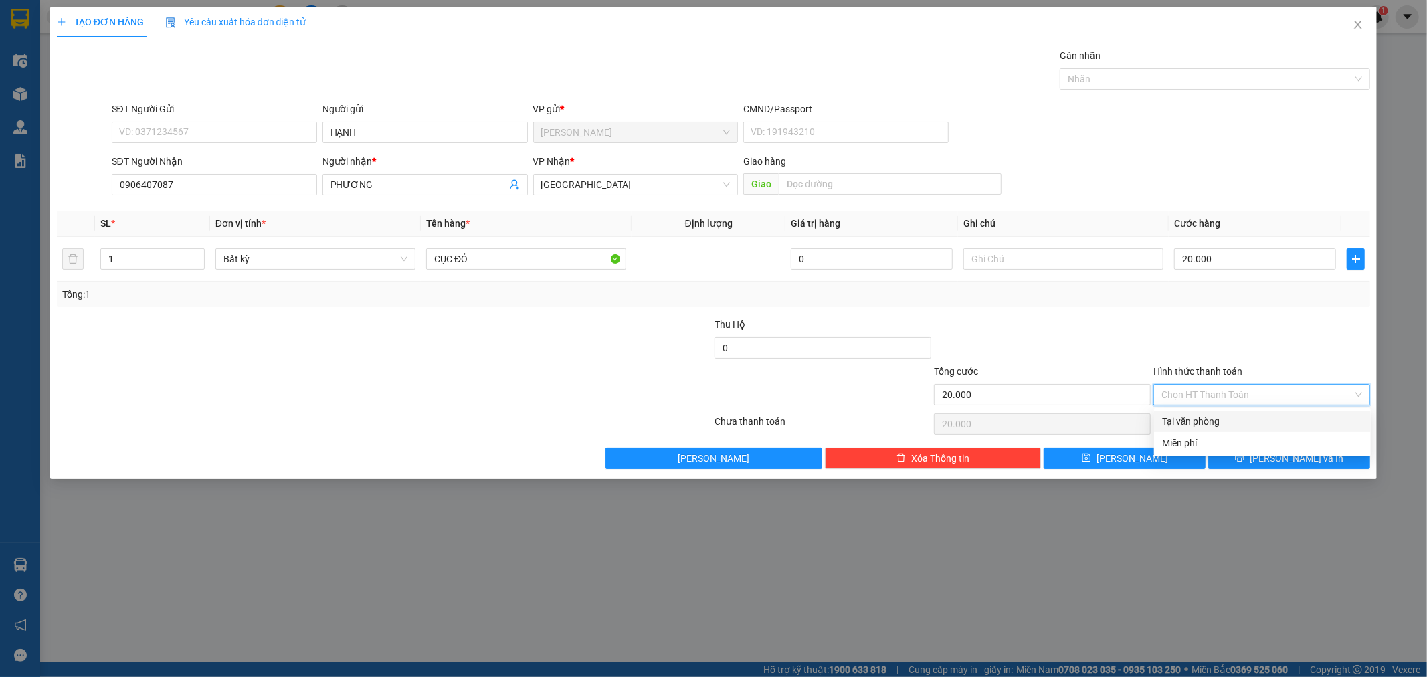
click at [1238, 417] on div "Tại văn phòng" at bounding box center [1262, 421] width 201 height 15
type input "0"
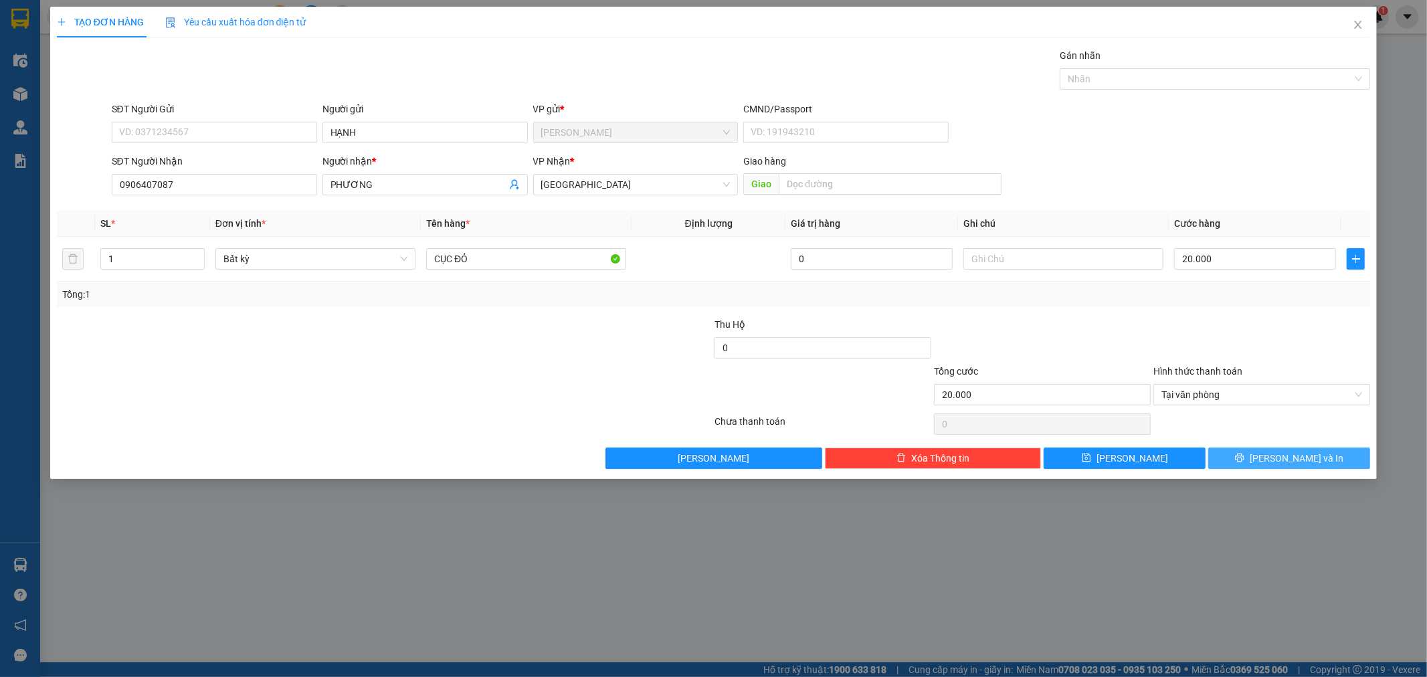
click at [1244, 453] on icon "printer" at bounding box center [1239, 457] width 9 height 9
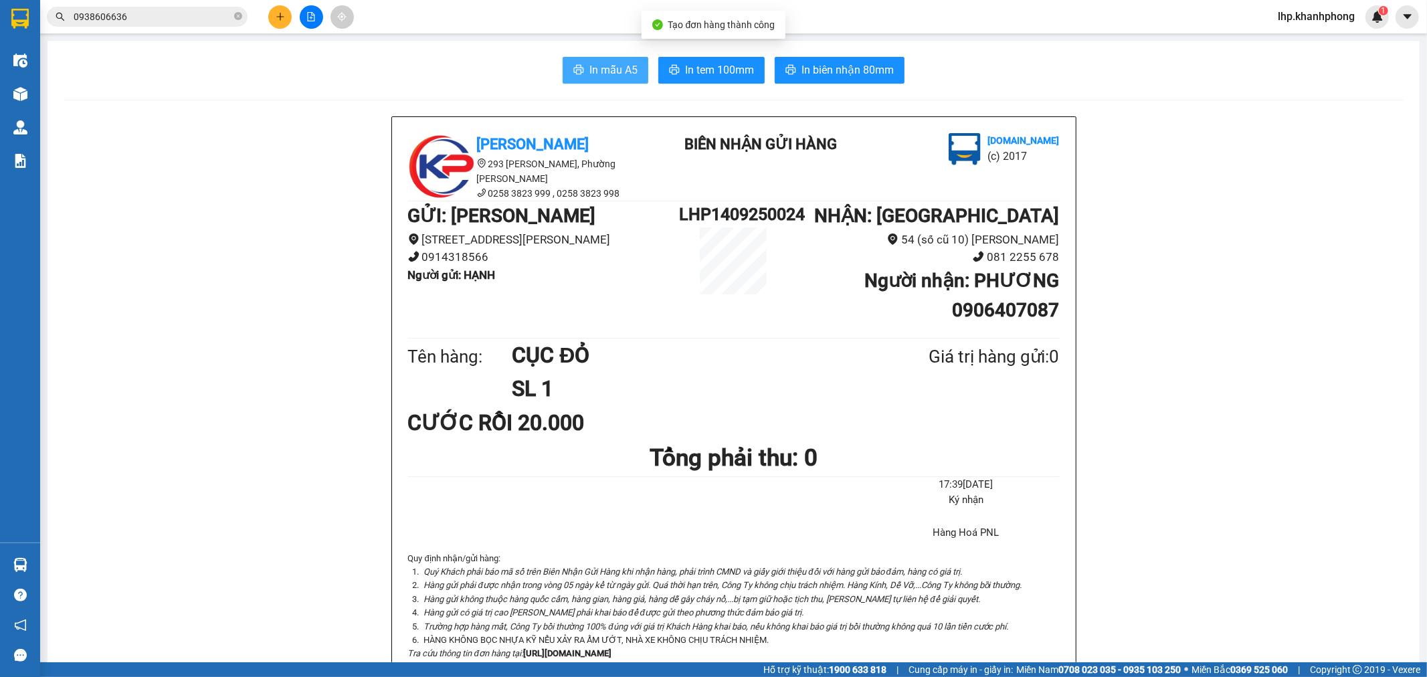
click at [590, 71] on span "In mẫu A5" at bounding box center [613, 70] width 48 height 17
